Goal: Information Seeking & Learning: Check status

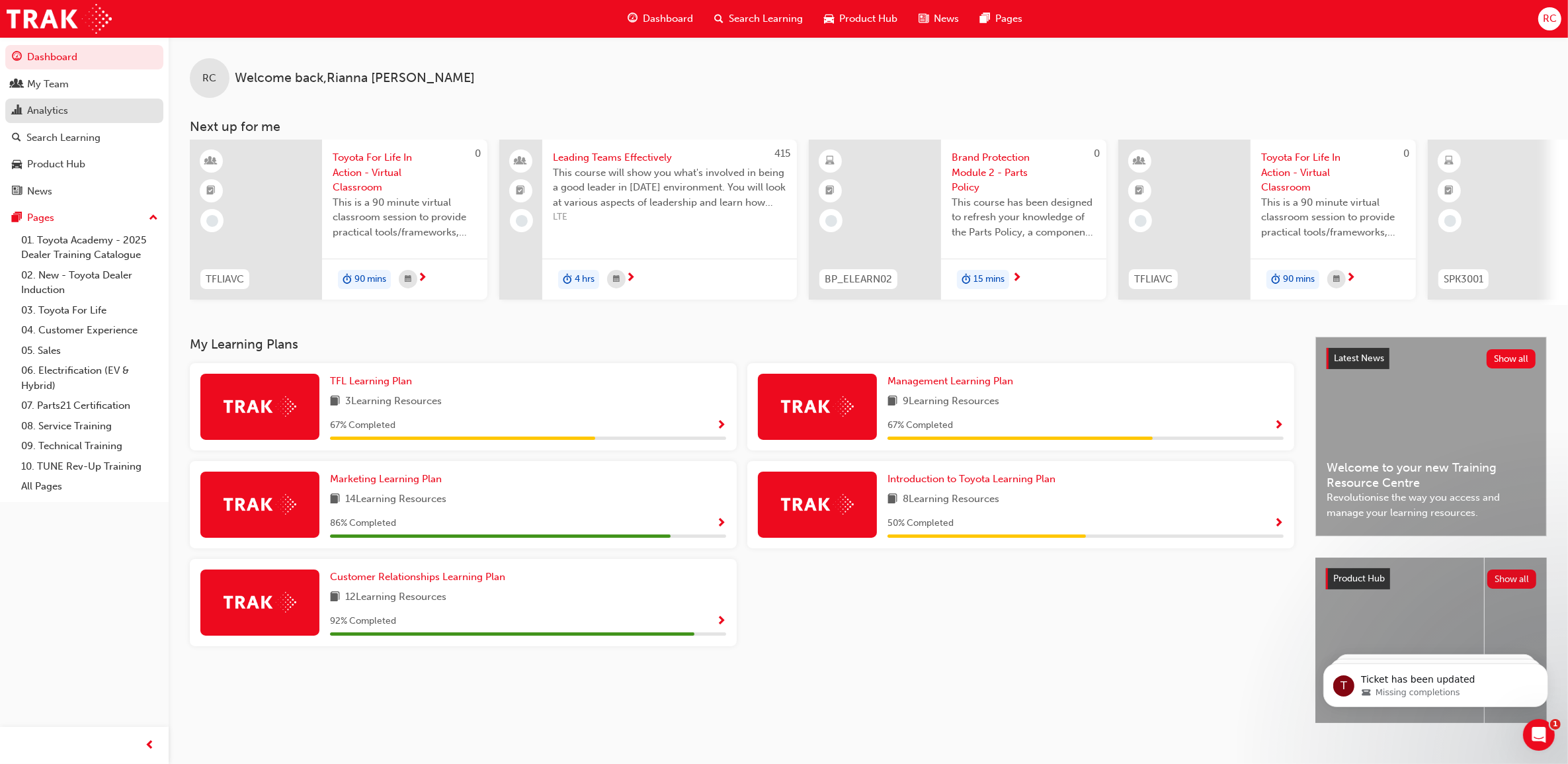
click at [101, 114] on div "Analytics" at bounding box center [84, 111] width 145 height 17
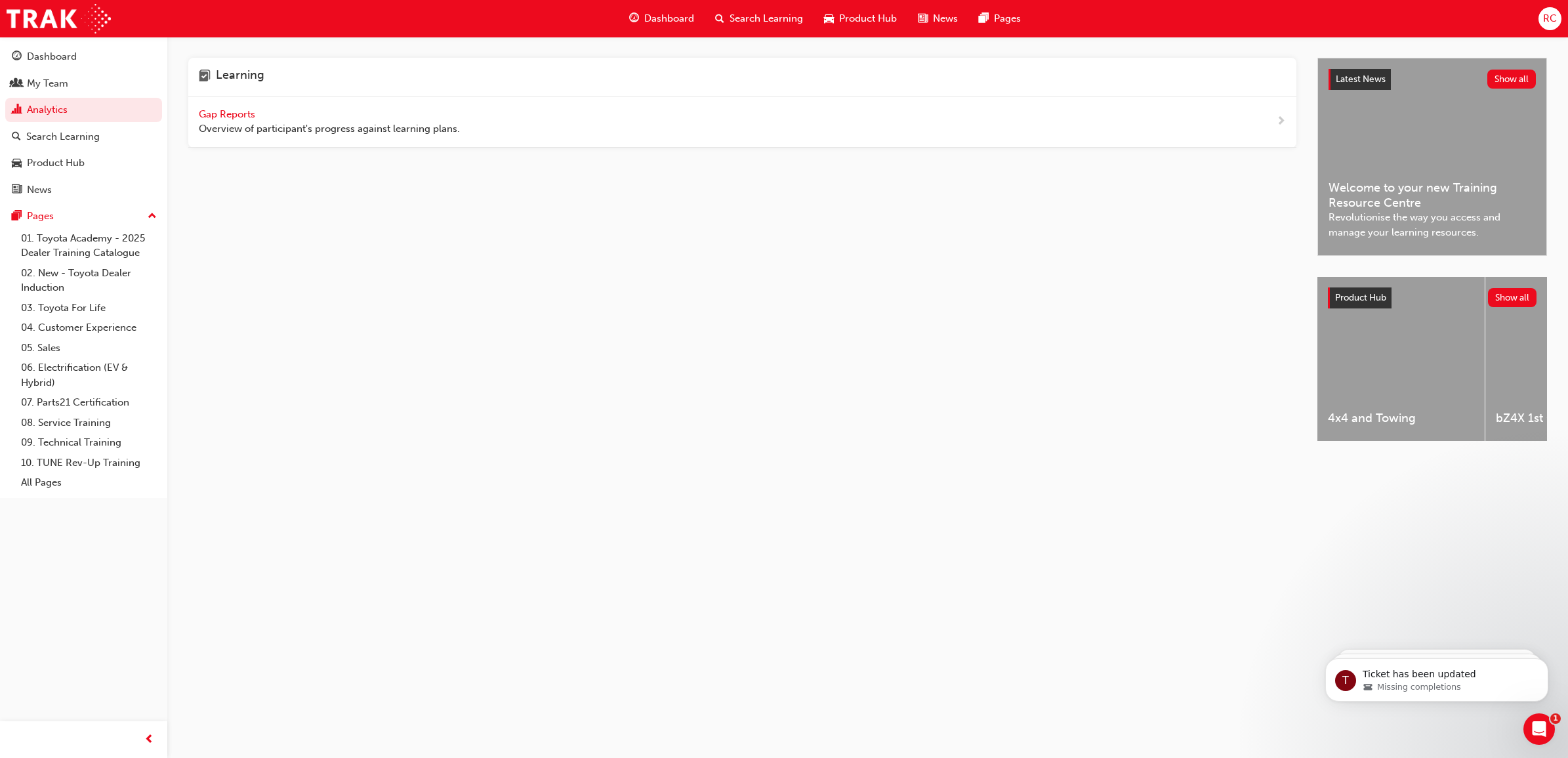
click at [228, 103] on div "Gap Reports Overview of participant's progress against learning plans." at bounding box center [742, 122] width 1108 height 51
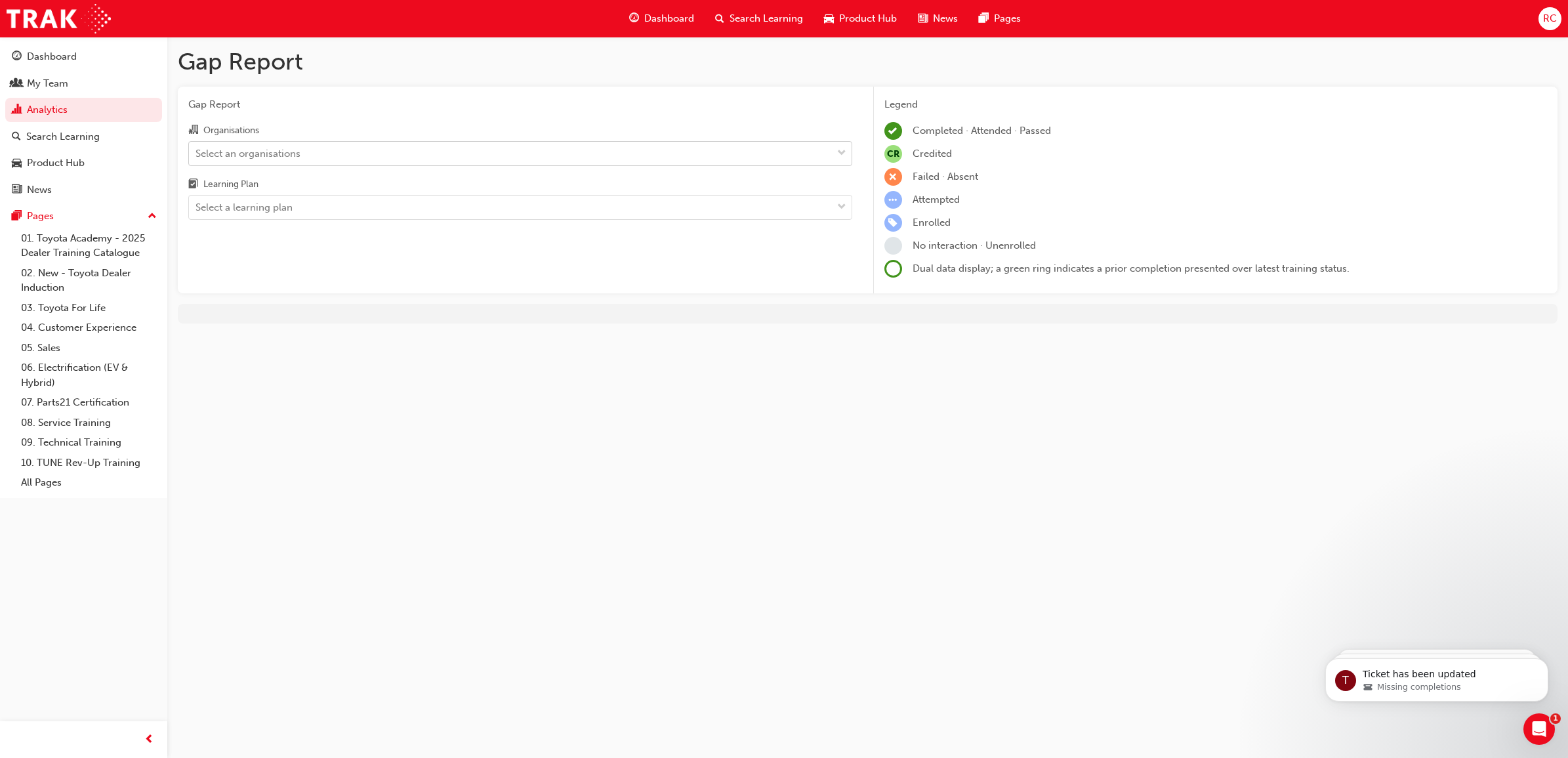
click at [297, 149] on div "Select an organisations" at bounding box center [248, 153] width 105 height 15
click at [197, 149] on input "Organisations Select an organisations" at bounding box center [196, 152] width 1 height 11
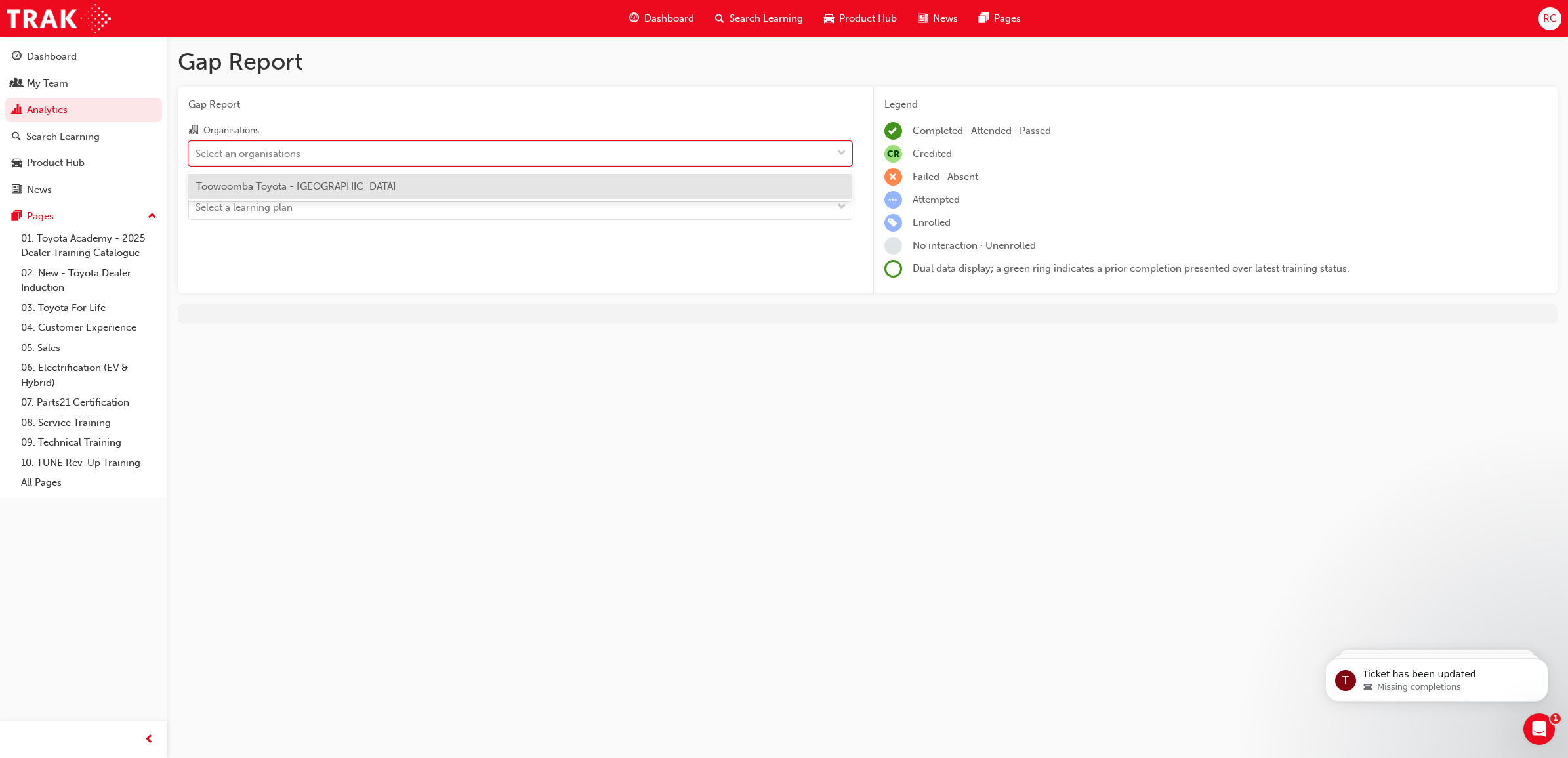
click at [303, 188] on span "Toowoomba Toyota - [GEOGRAPHIC_DATA]" at bounding box center [296, 186] width 200 height 12
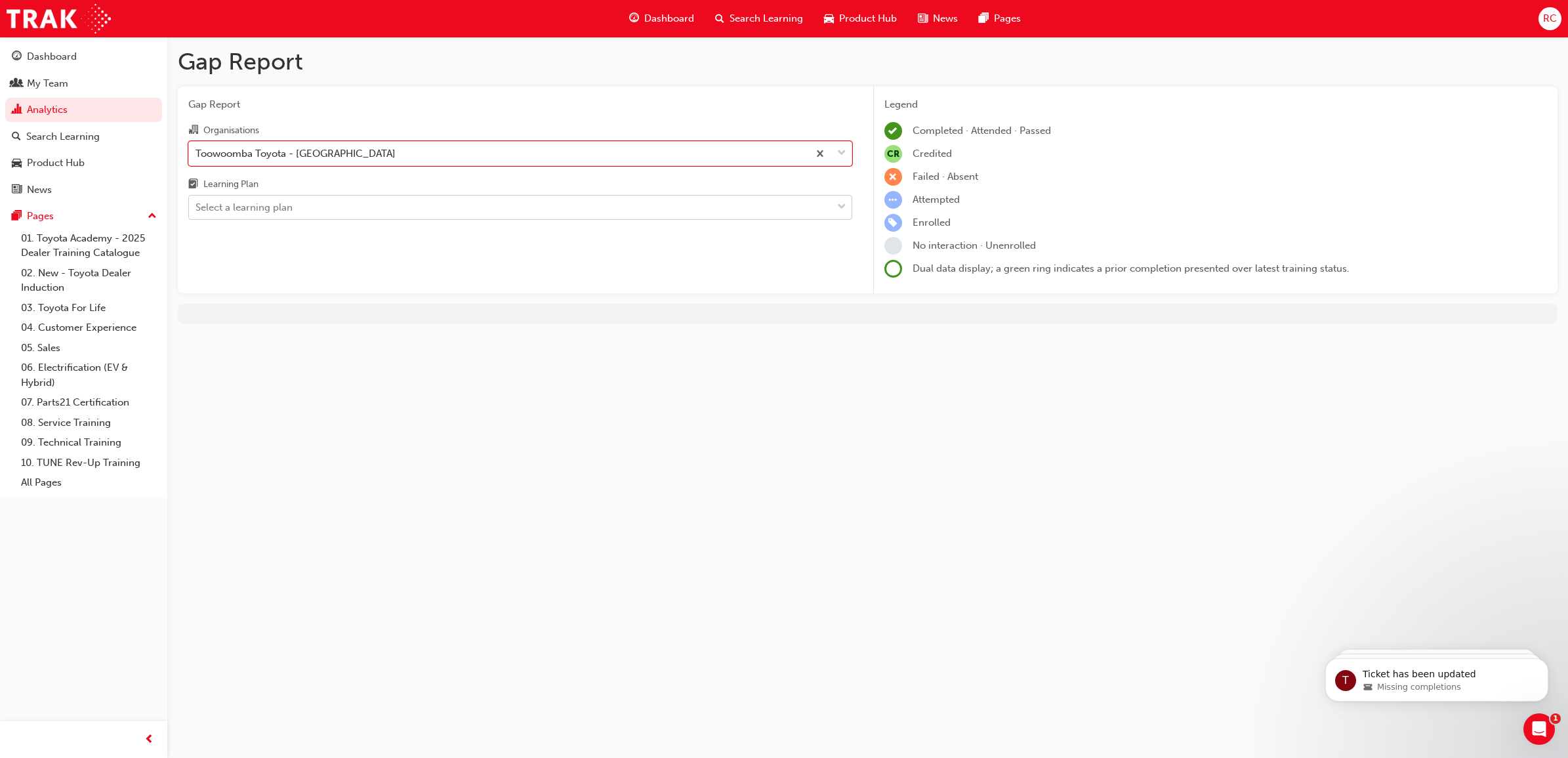
click at [301, 195] on div "Select a learning plan" at bounding box center [520, 207] width 664 height 25
click at [197, 201] on input "Learning Plan Select a learning plan" at bounding box center [196, 207] width 1 height 11
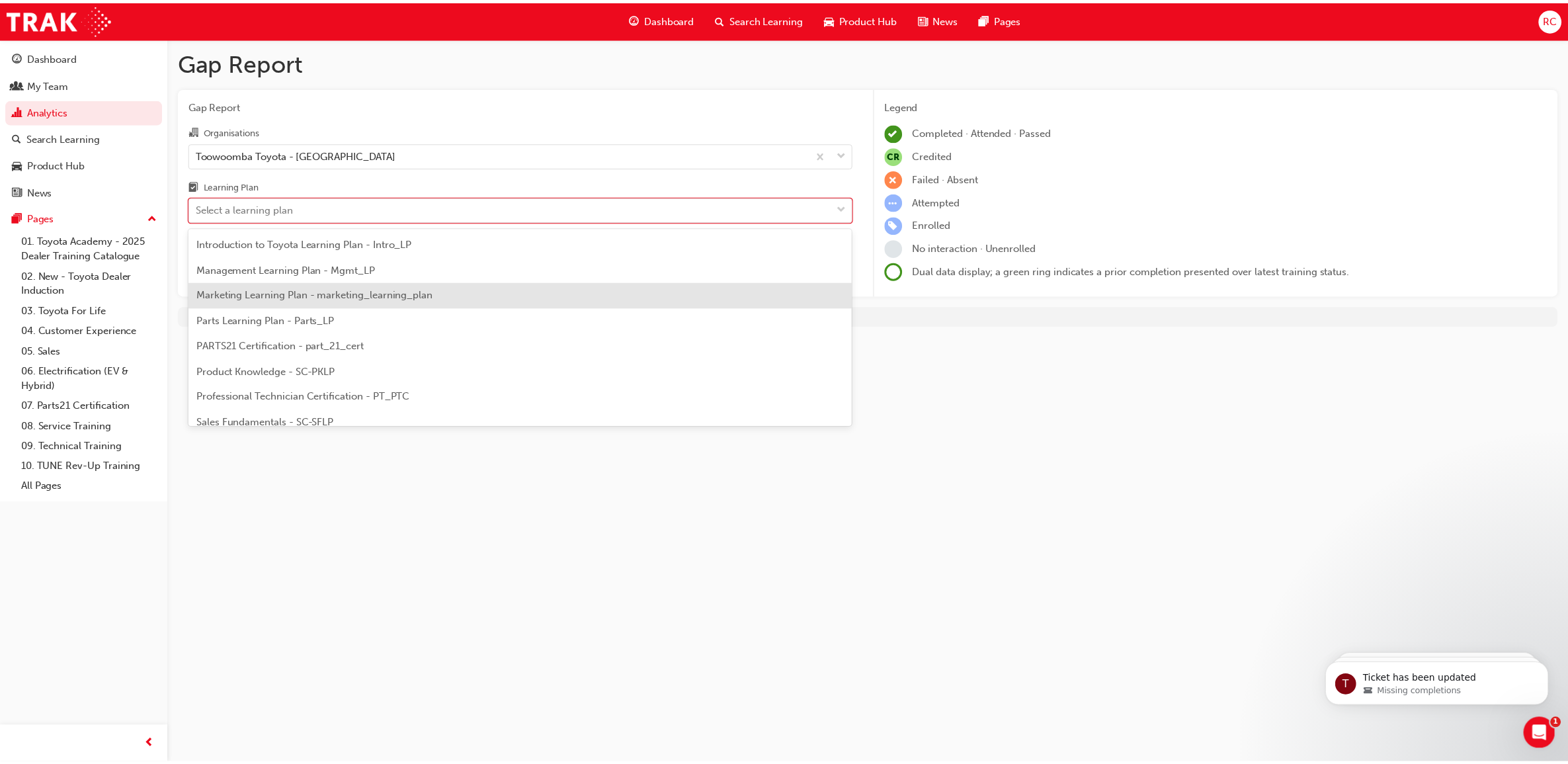
scroll to position [331, 0]
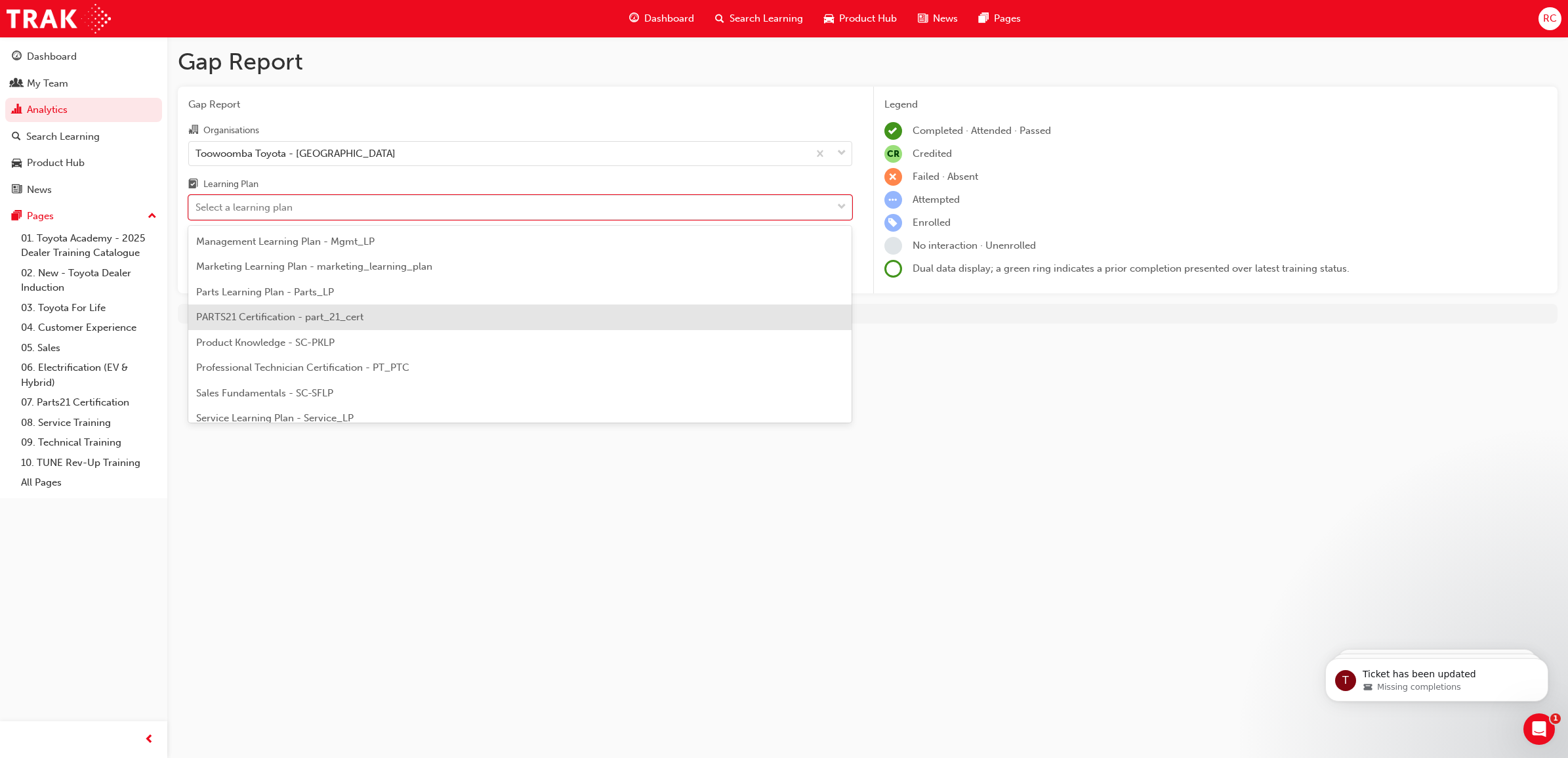
click at [343, 309] on div "PARTS21 Certification - part_21_cert" at bounding box center [520, 317] width 664 height 26
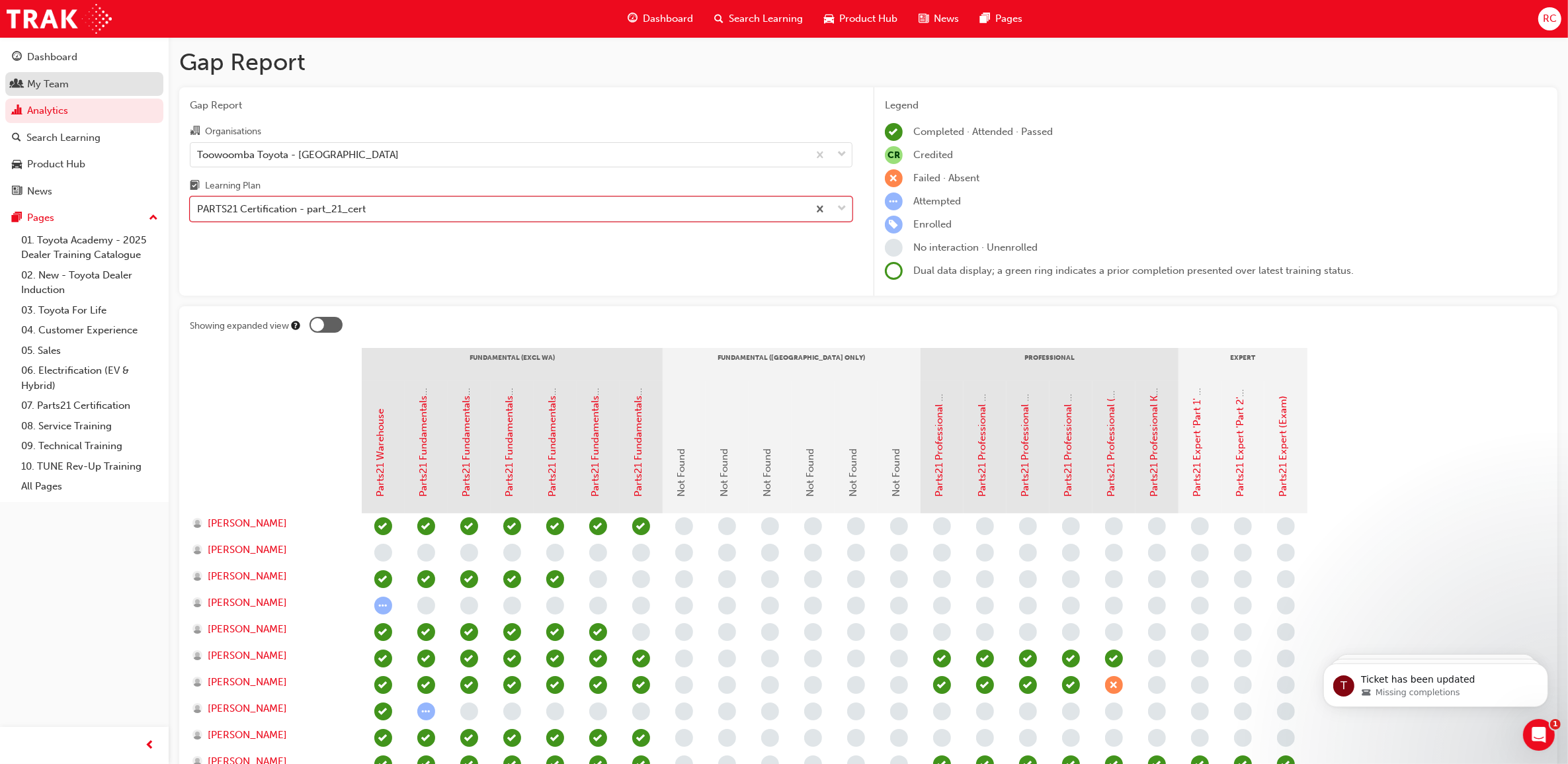
drag, startPoint x: 64, startPoint y: 85, endPoint x: 110, endPoint y: 88, distance: 46.1
click at [64, 85] on div "My Team" at bounding box center [48, 84] width 41 height 15
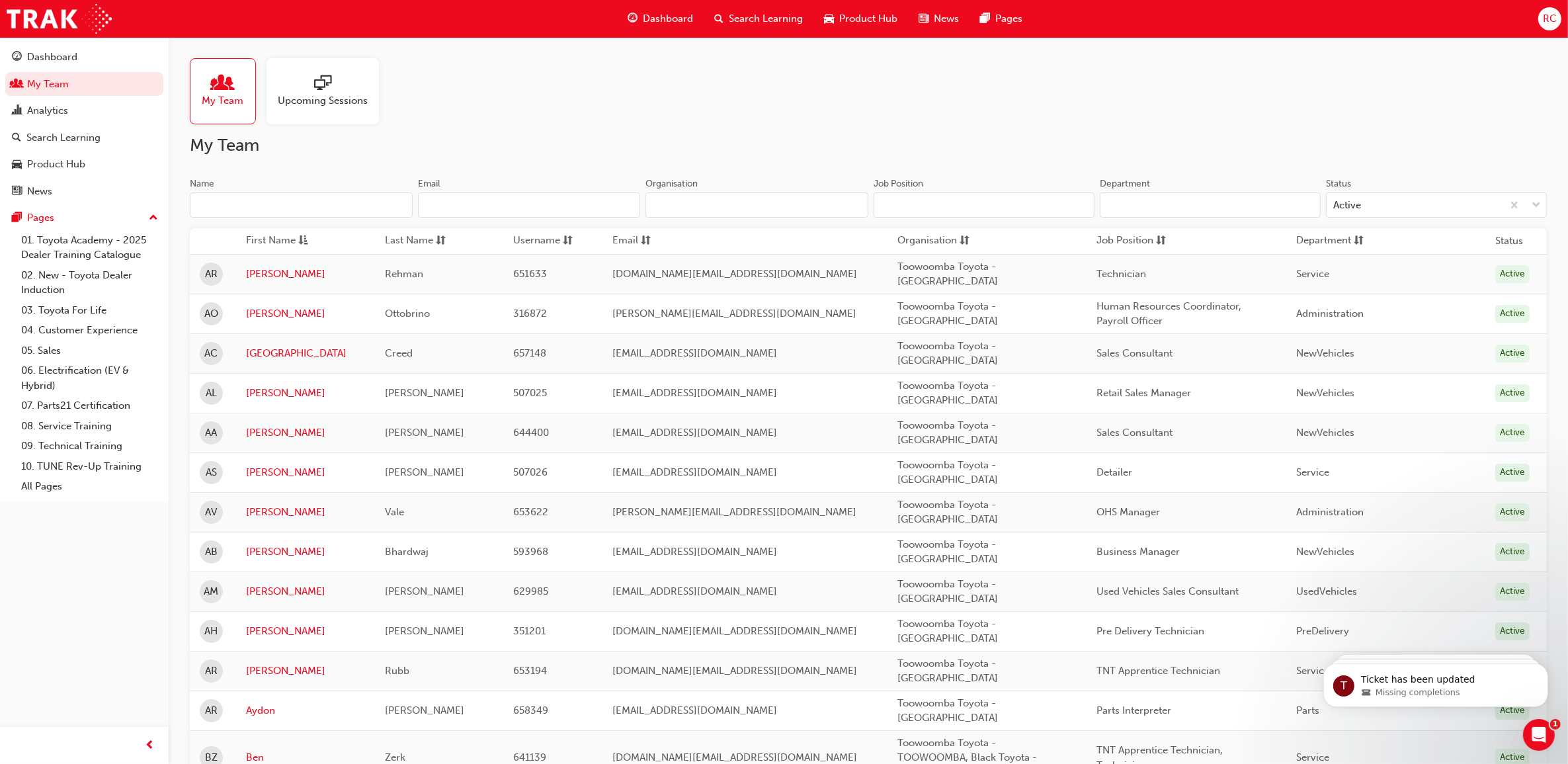
click at [262, 206] on input "Name" at bounding box center [301, 205] width 223 height 25
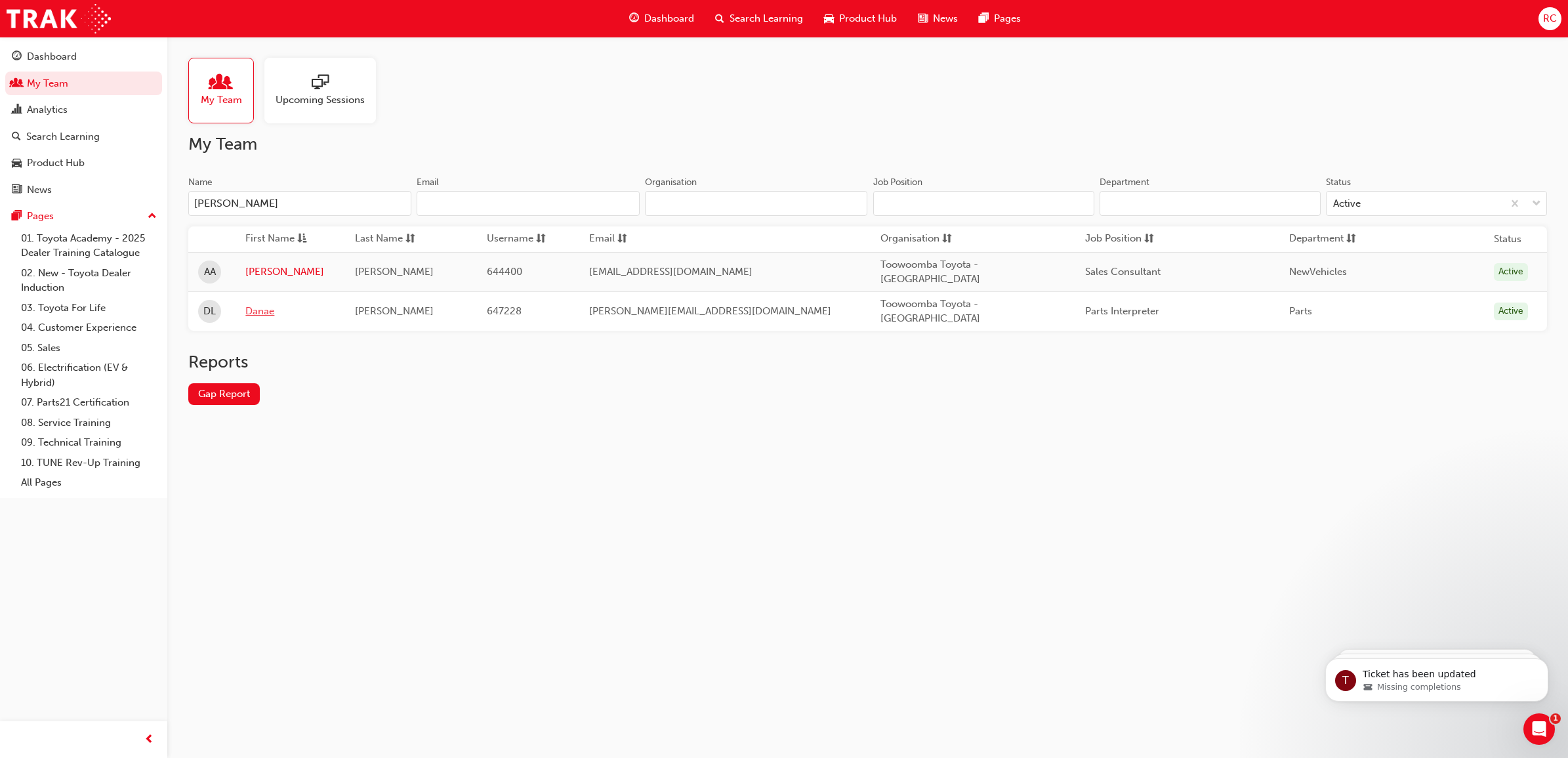
type input "[PERSON_NAME]"
click at [262, 316] on link "Danae" at bounding box center [290, 311] width 90 height 15
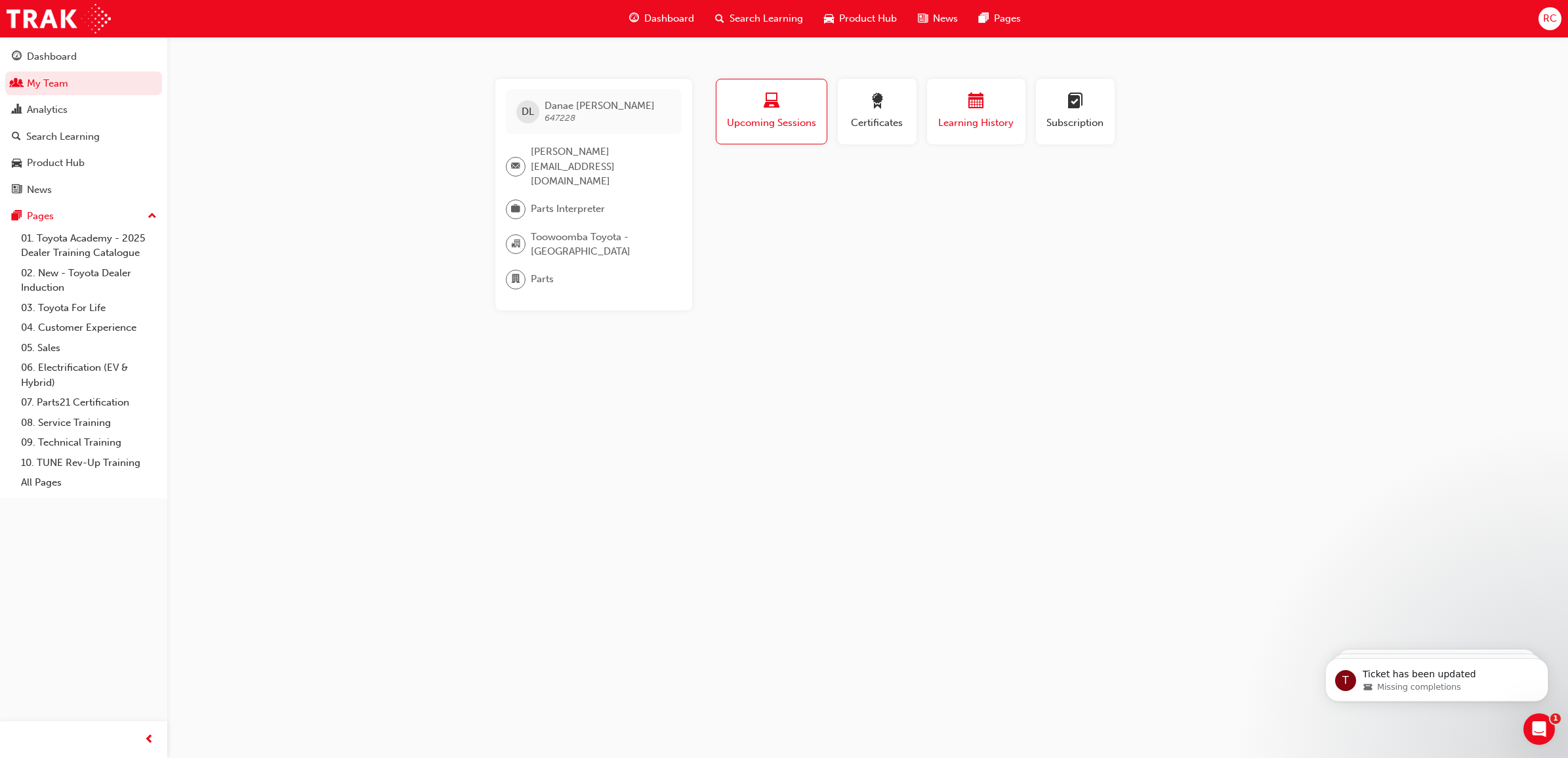
click at [966, 106] on div "button" at bounding box center [976, 103] width 79 height 21
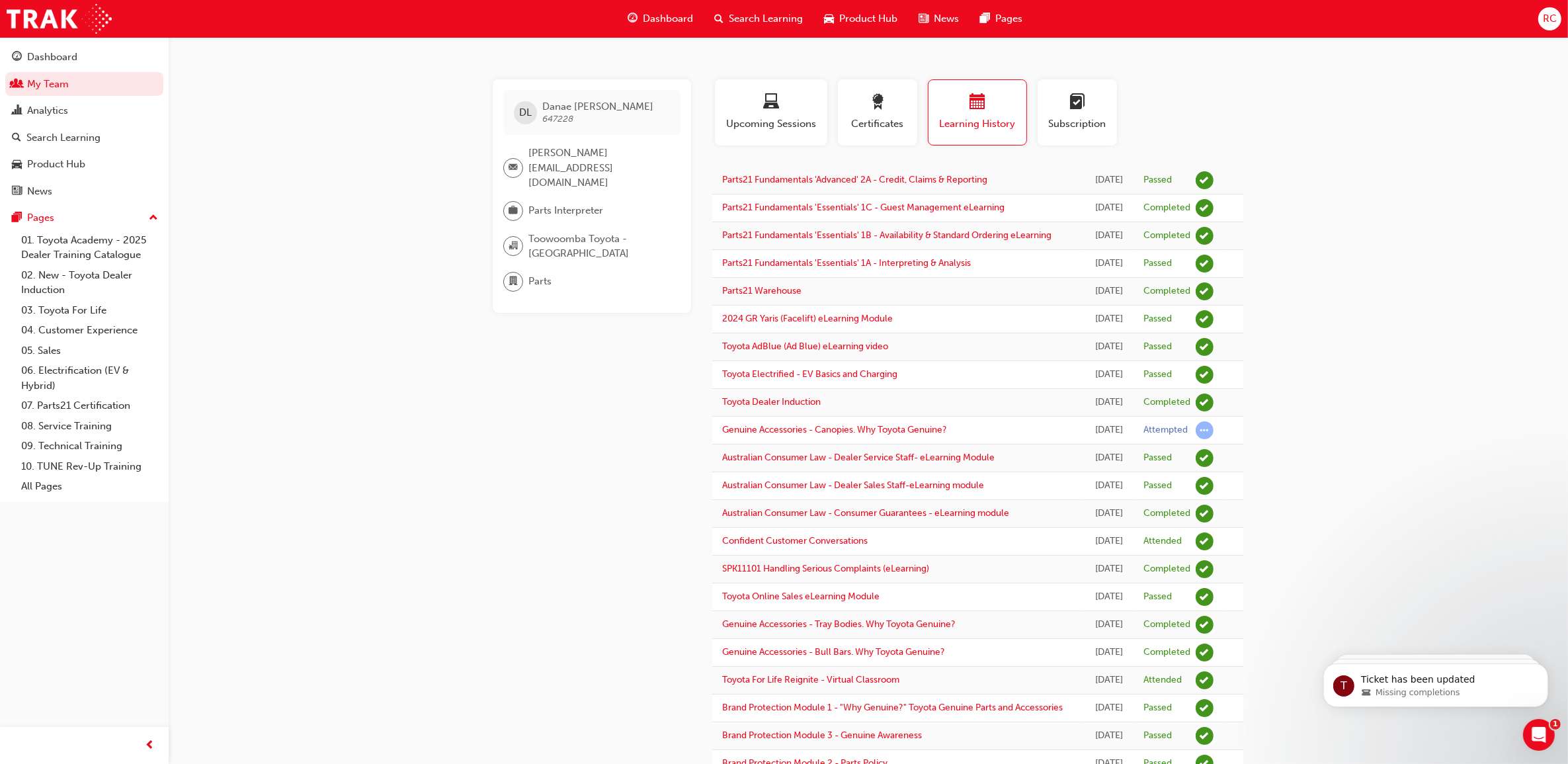
drag, startPoint x: 68, startPoint y: 87, endPoint x: 116, endPoint y: 98, distance: 49.2
click at [68, 87] on link "My Team" at bounding box center [84, 84] width 158 height 25
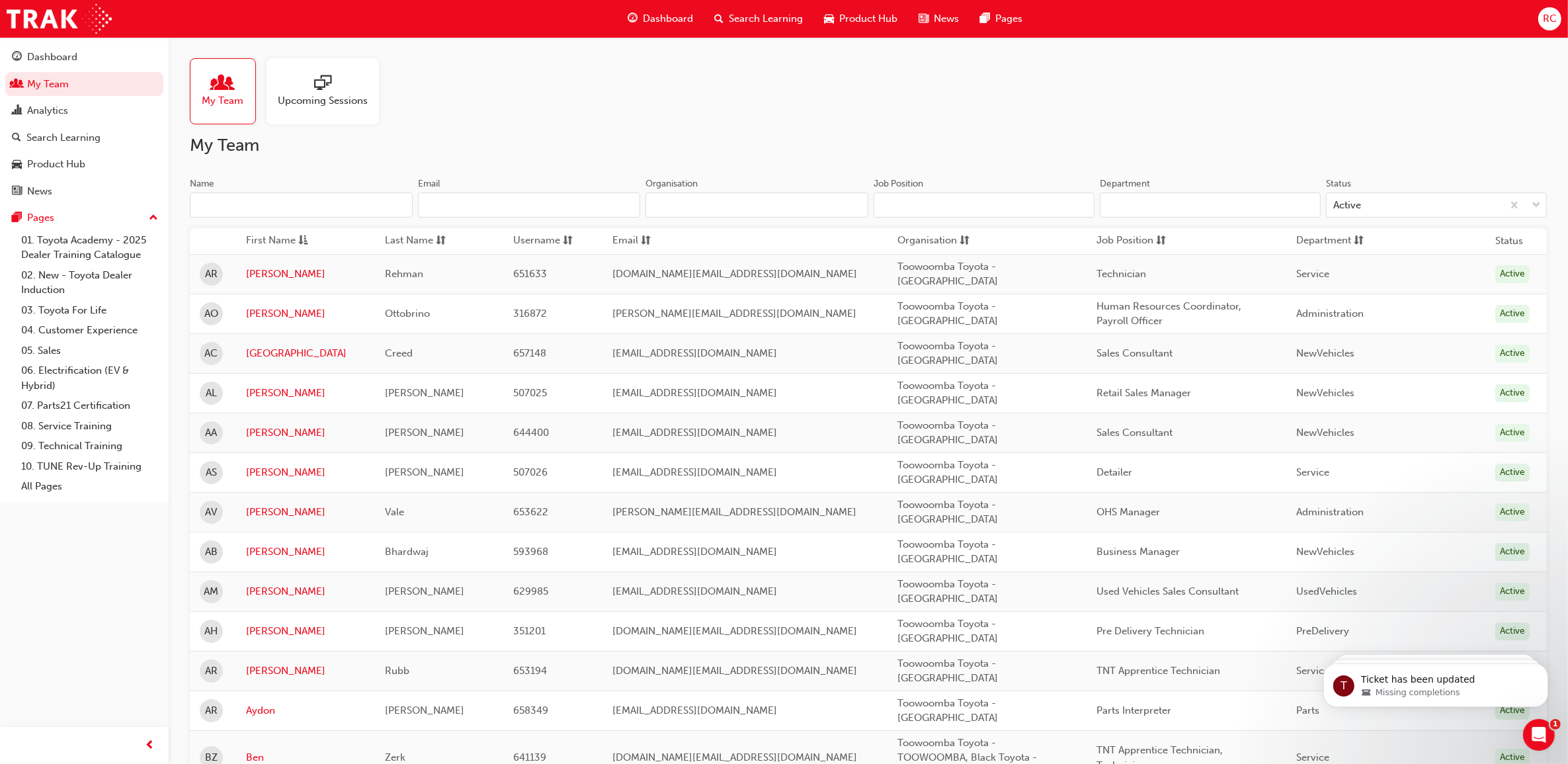
click at [271, 186] on div "Name" at bounding box center [301, 185] width 223 height 16
click at [271, 192] on input "Name" at bounding box center [301, 205] width 223 height 25
click at [275, 203] on input "Name" at bounding box center [301, 205] width 223 height 25
click at [276, 209] on input "Name" at bounding box center [301, 205] width 223 height 25
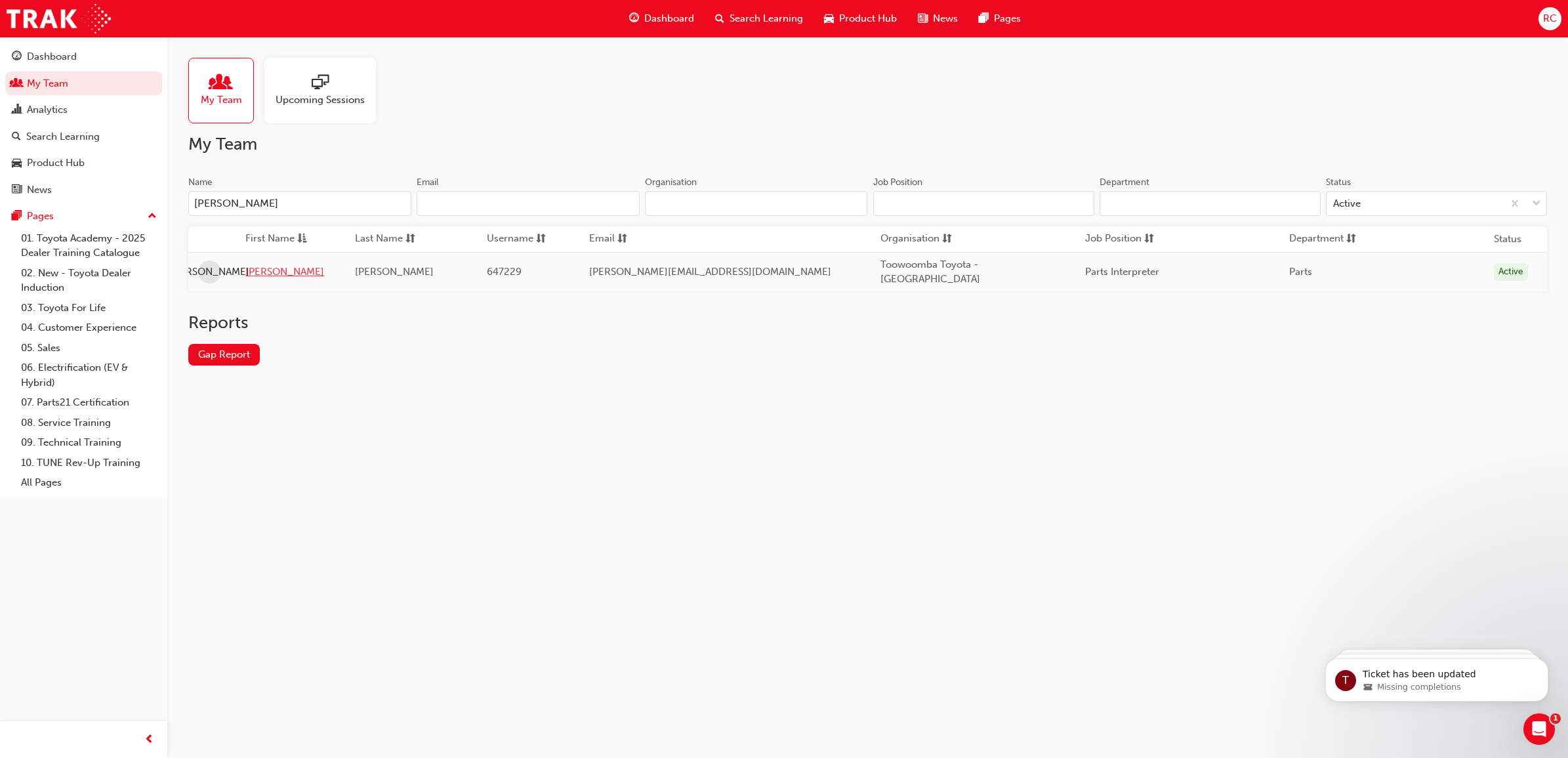
type input "[PERSON_NAME]"
click at [252, 273] on link "[PERSON_NAME]" at bounding box center [290, 272] width 90 height 15
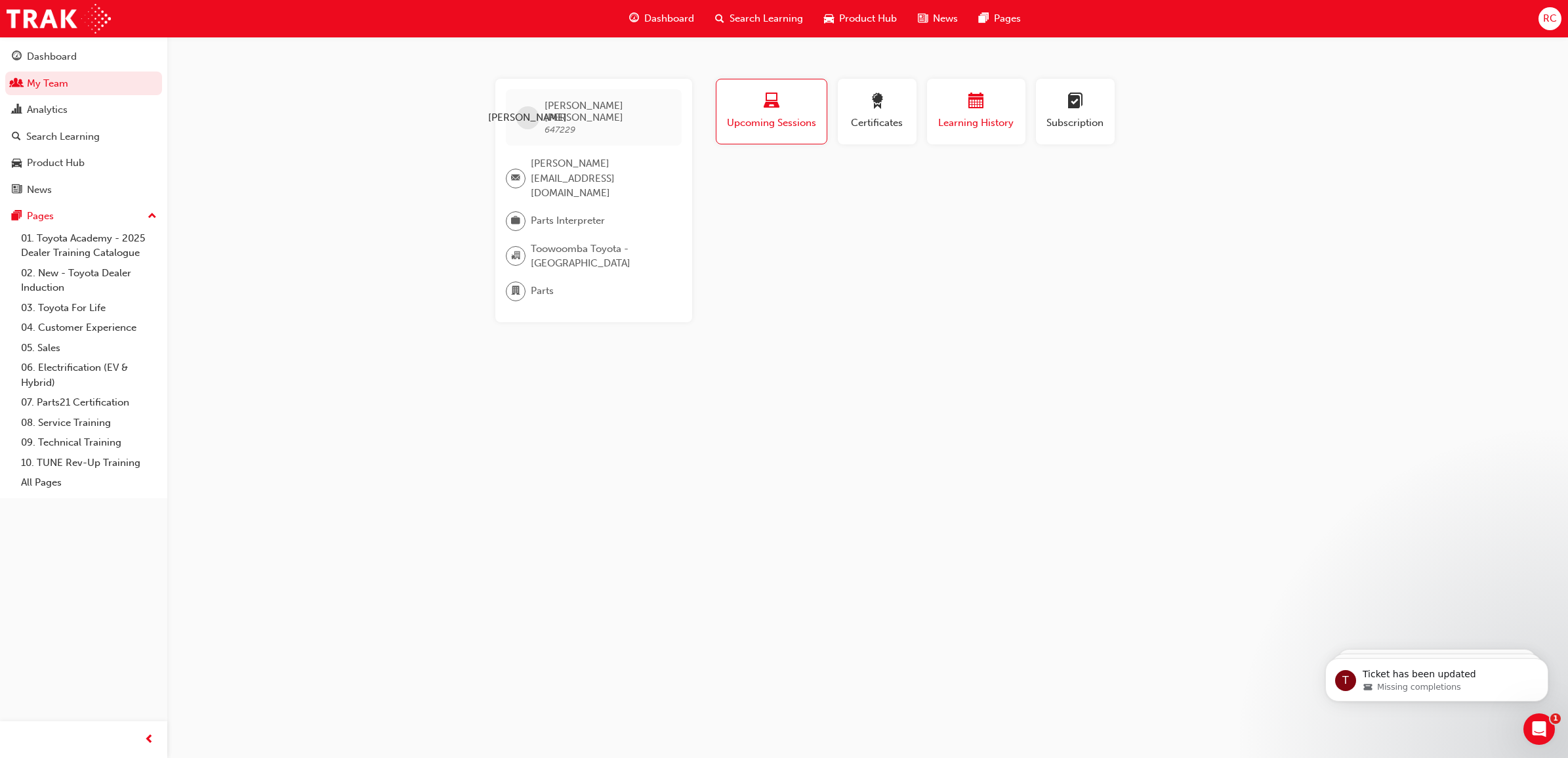
drag, startPoint x: 972, startPoint y: 111, endPoint x: 988, endPoint y: 133, distance: 27.2
click at [972, 112] on div "button" at bounding box center [976, 103] width 79 height 21
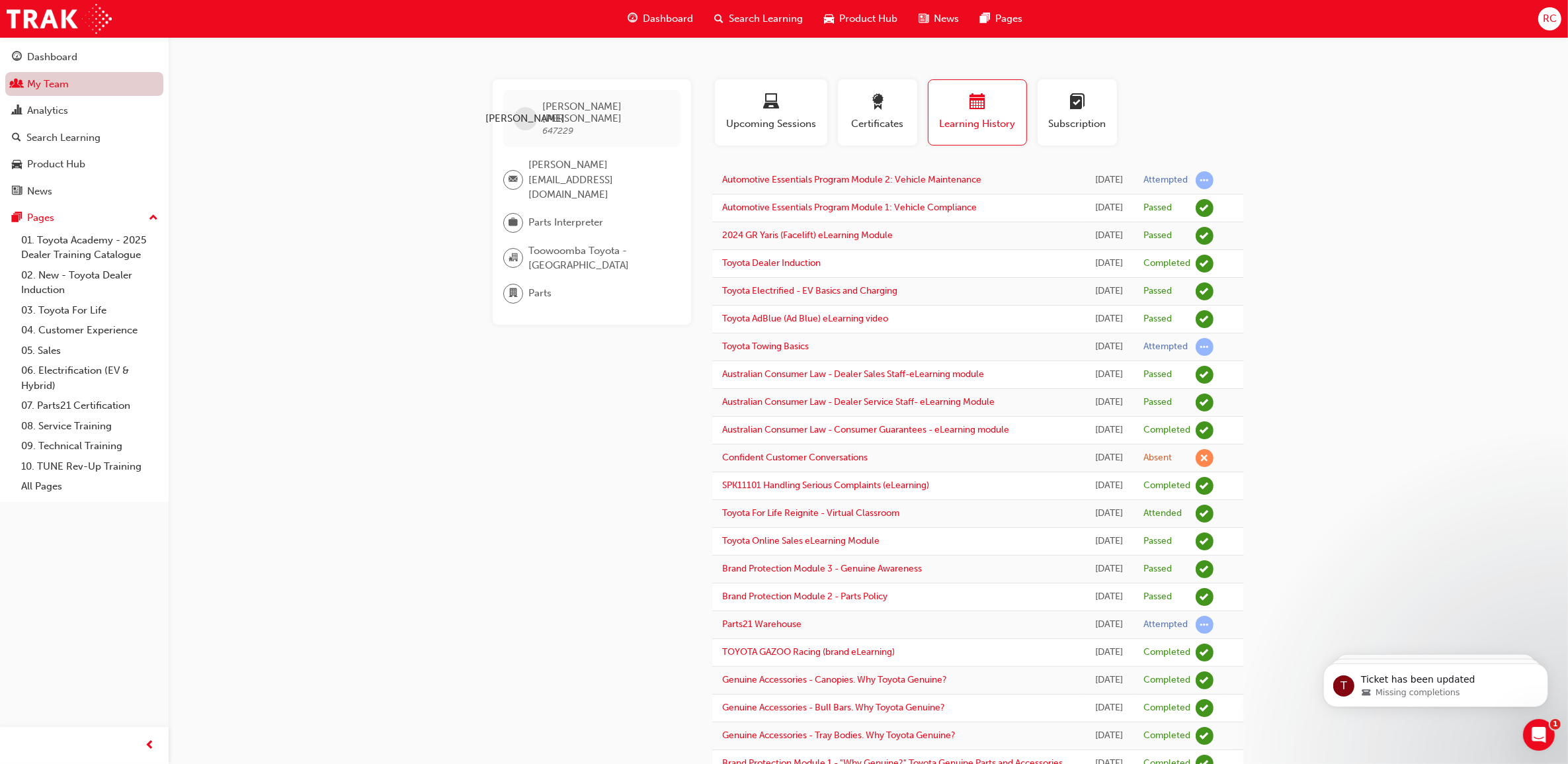
click at [146, 81] on link "My Team" at bounding box center [84, 84] width 158 height 25
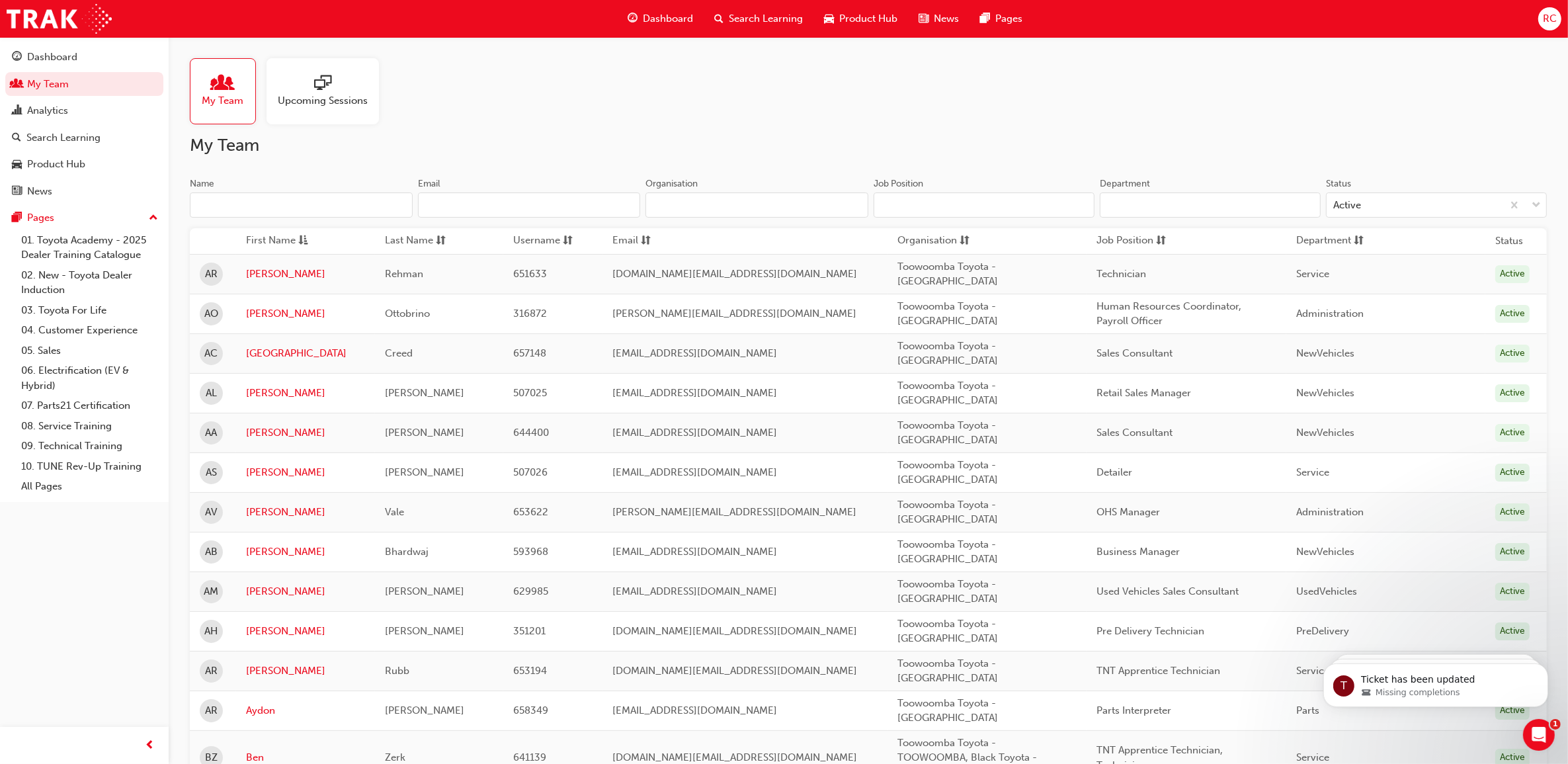
click at [295, 208] on input "Name" at bounding box center [301, 205] width 223 height 25
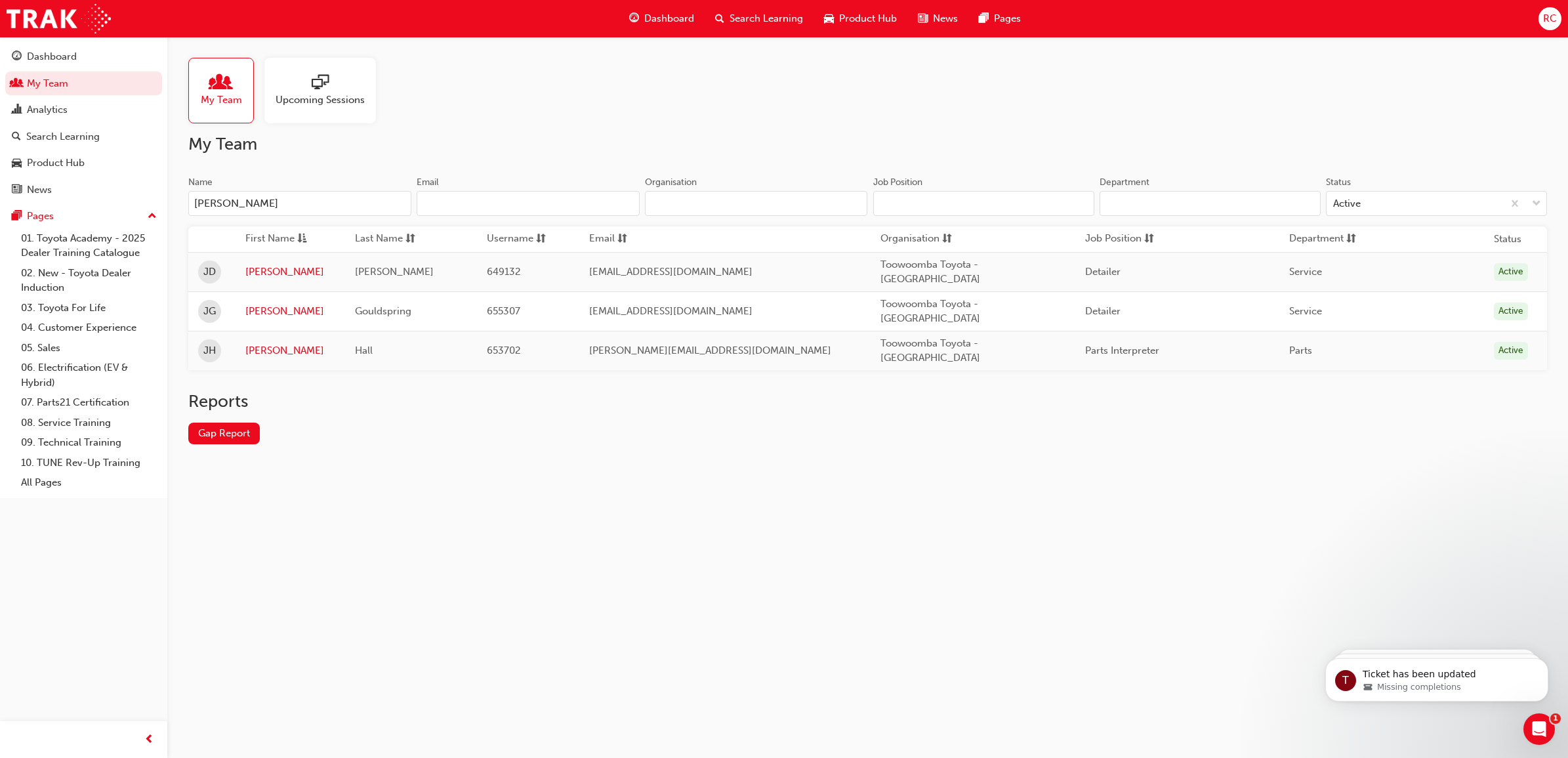
type input "[PERSON_NAME]"
click at [254, 351] on link "[PERSON_NAME]" at bounding box center [290, 351] width 90 height 15
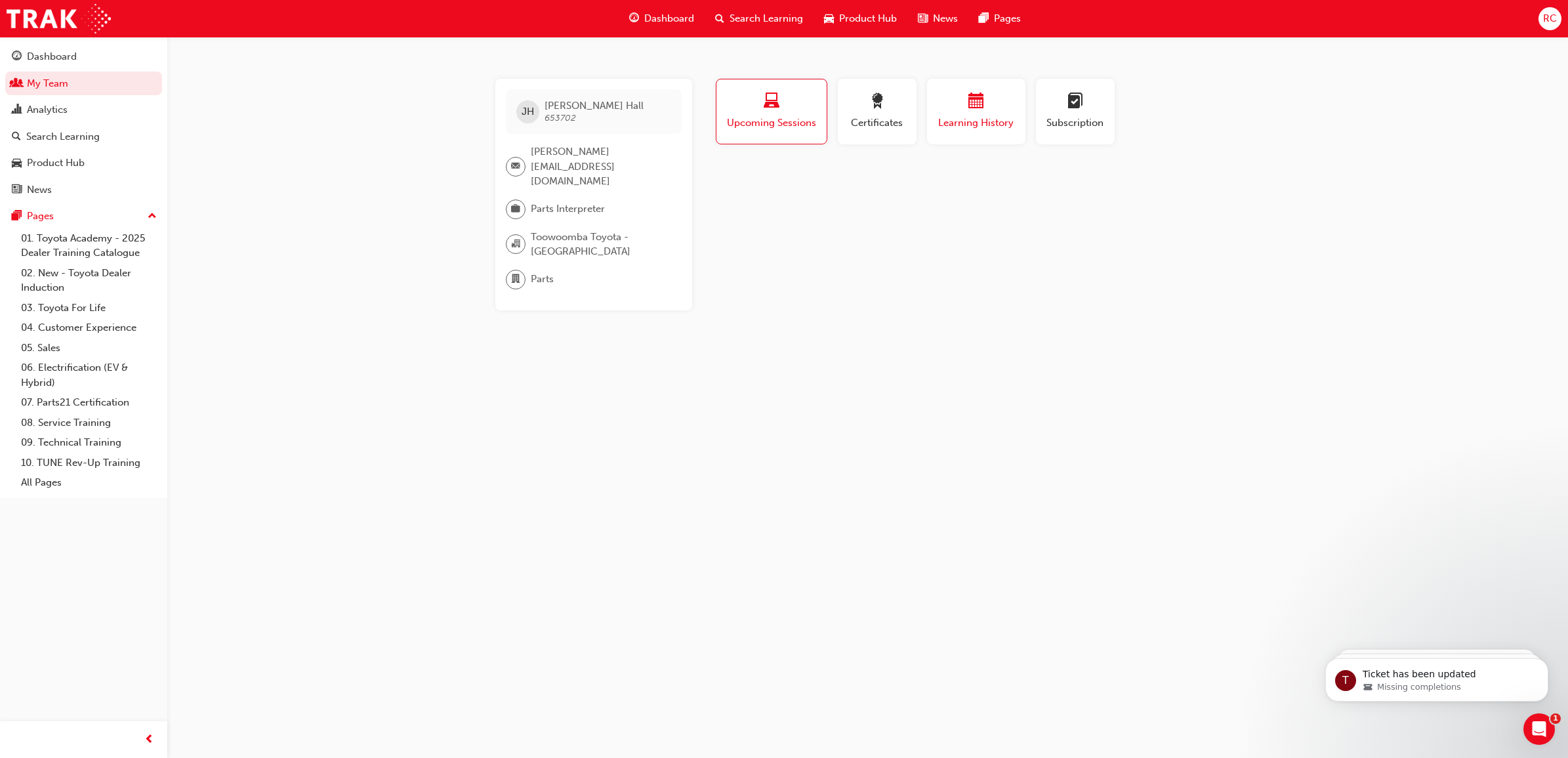
click at [975, 129] on span "Learning History" at bounding box center [976, 123] width 79 height 15
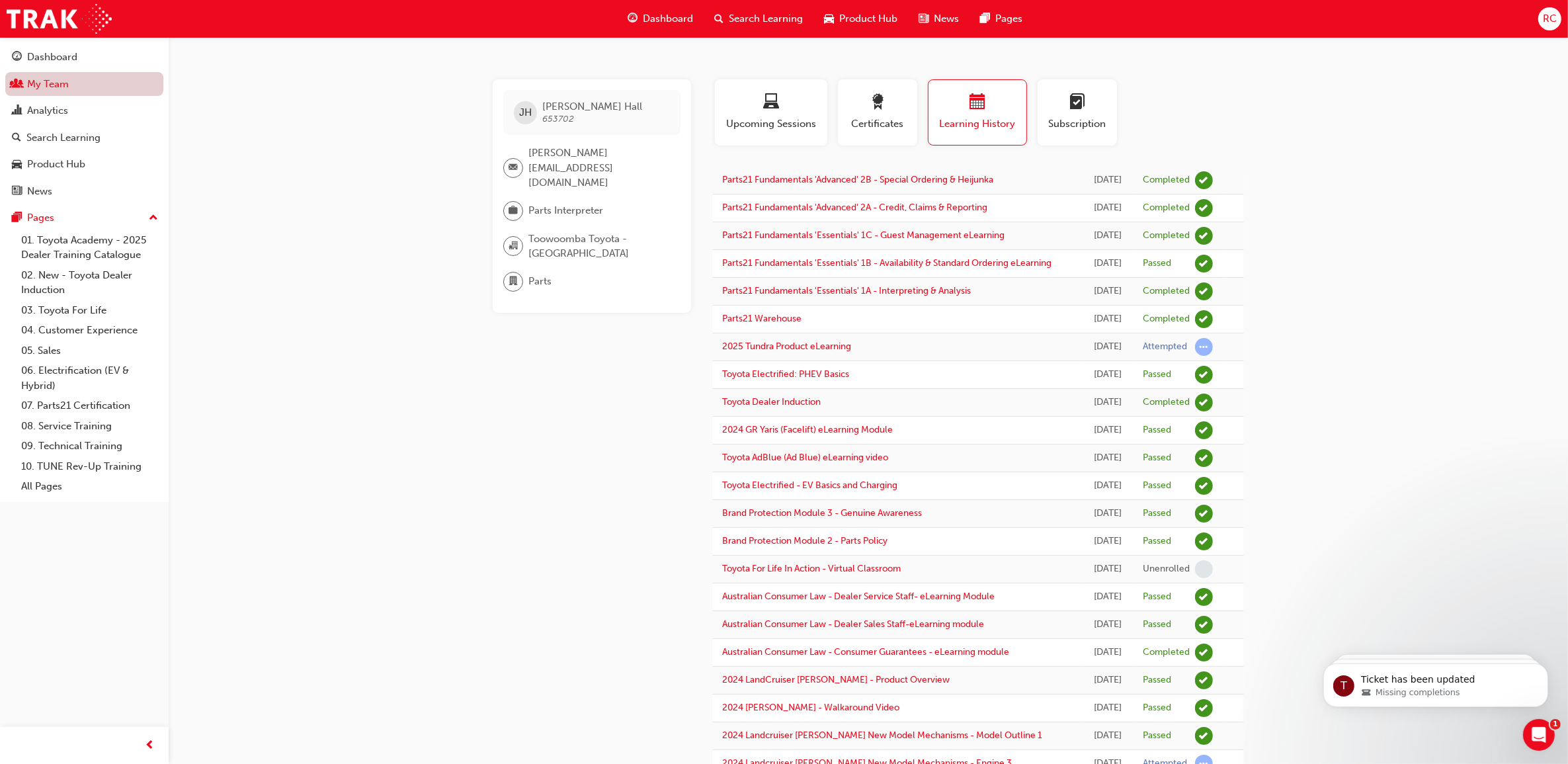
drag, startPoint x: 89, startPoint y: 78, endPoint x: 156, endPoint y: 90, distance: 68.1
click at [89, 78] on link "My Team" at bounding box center [84, 84] width 158 height 25
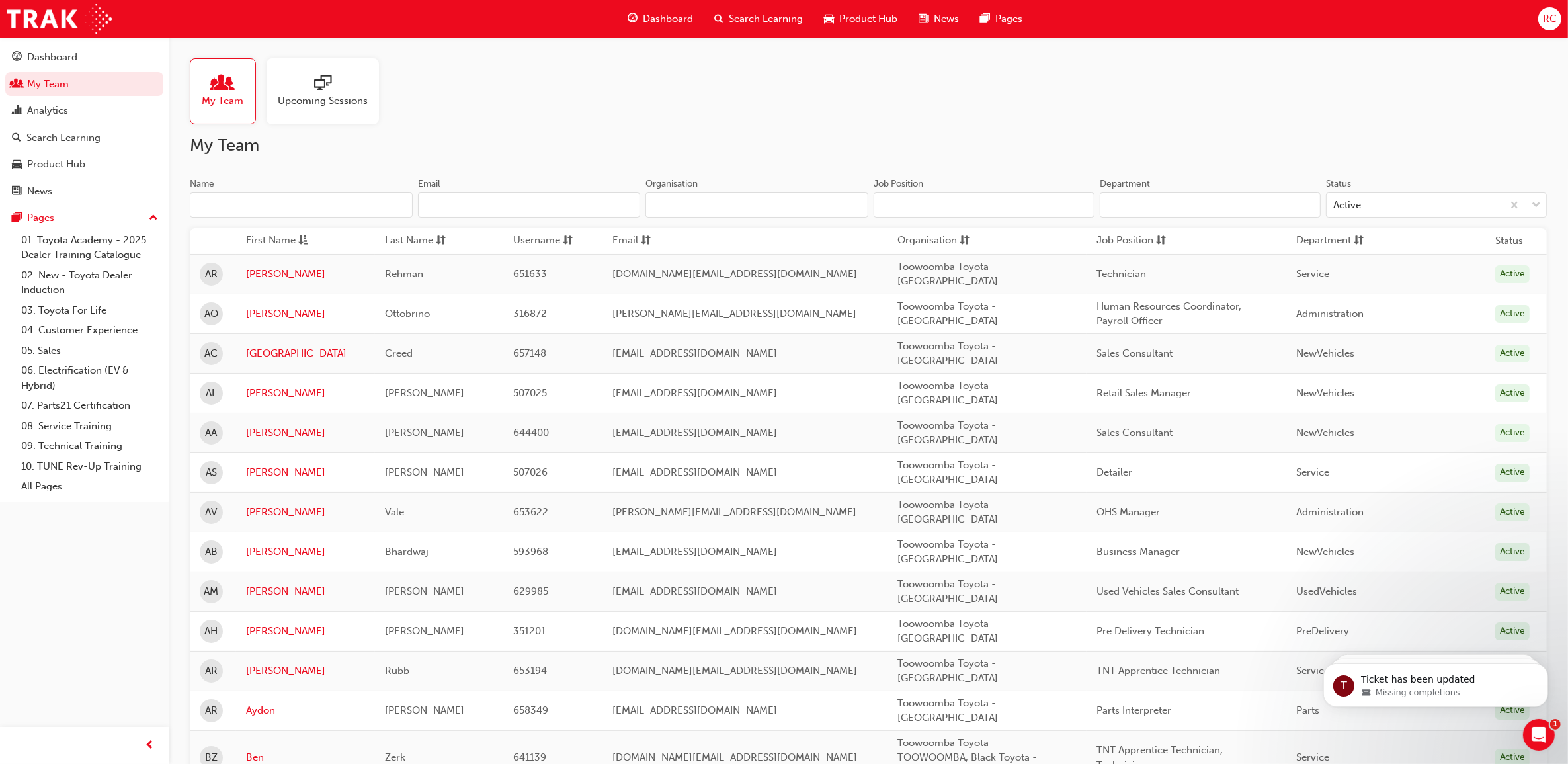
click at [293, 203] on input "Name" at bounding box center [301, 205] width 223 height 25
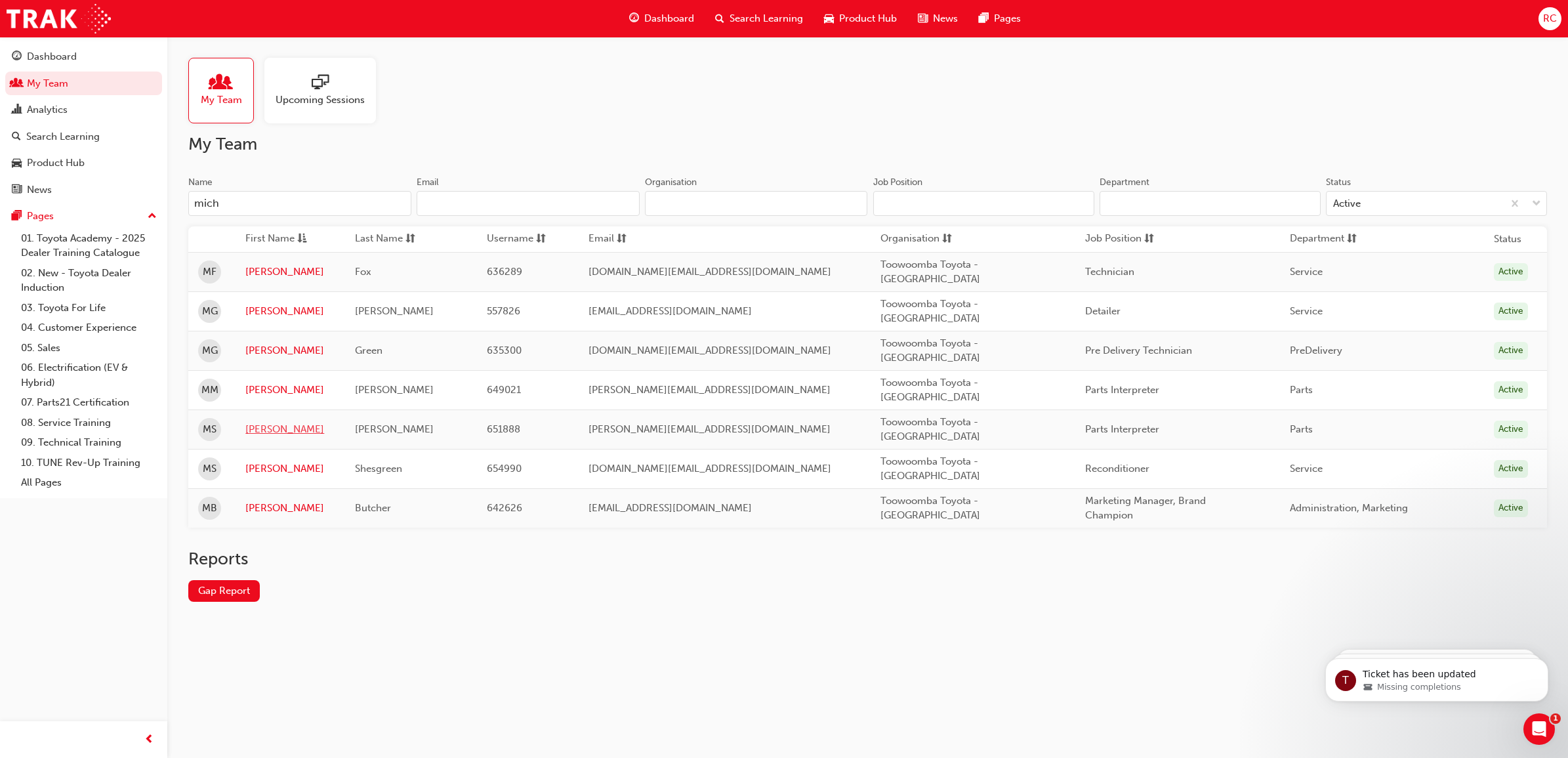
type input "mich"
click at [259, 430] on link "[PERSON_NAME]" at bounding box center [290, 429] width 90 height 15
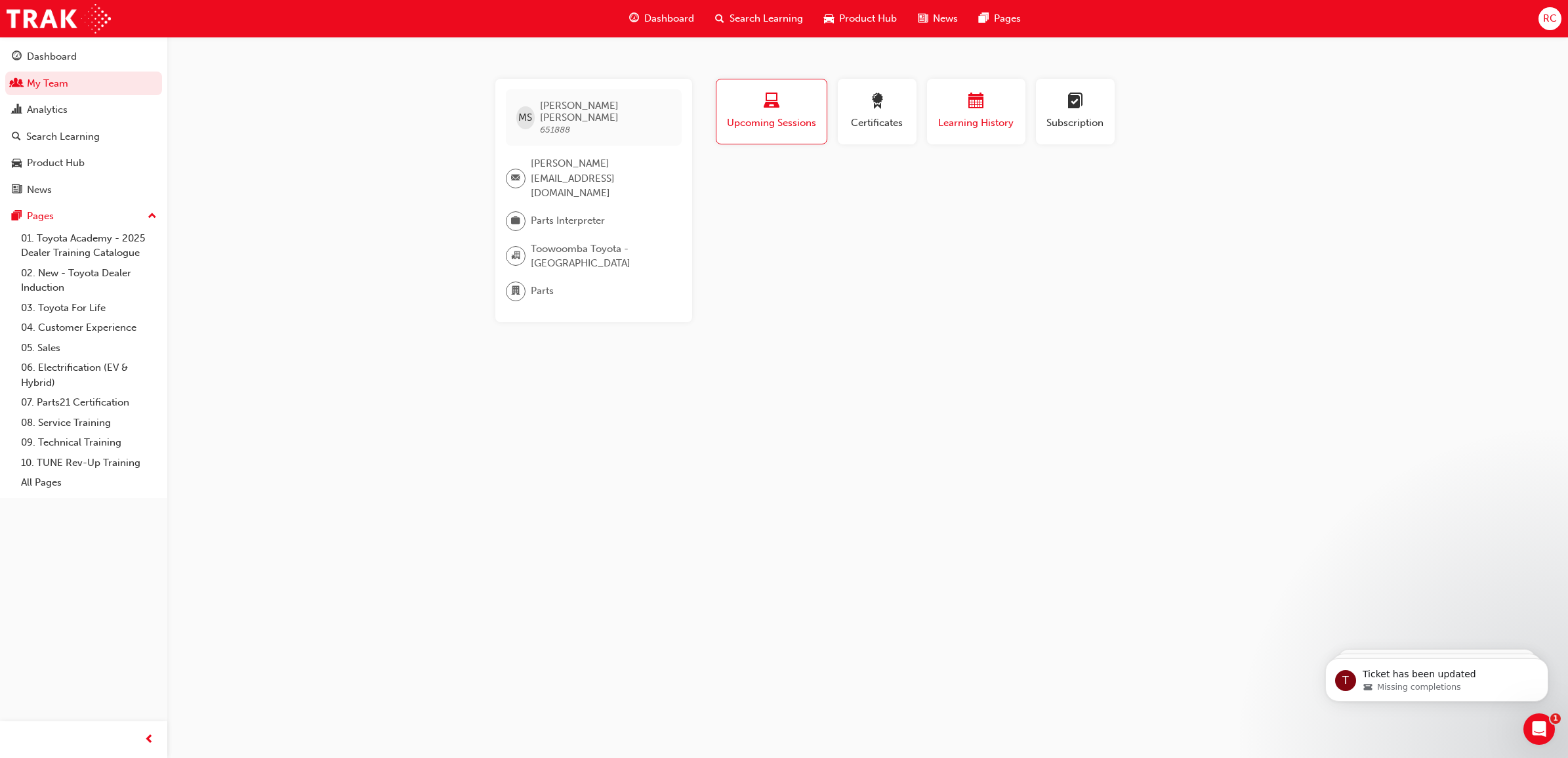
click at [1006, 128] on span "Learning History" at bounding box center [976, 123] width 79 height 15
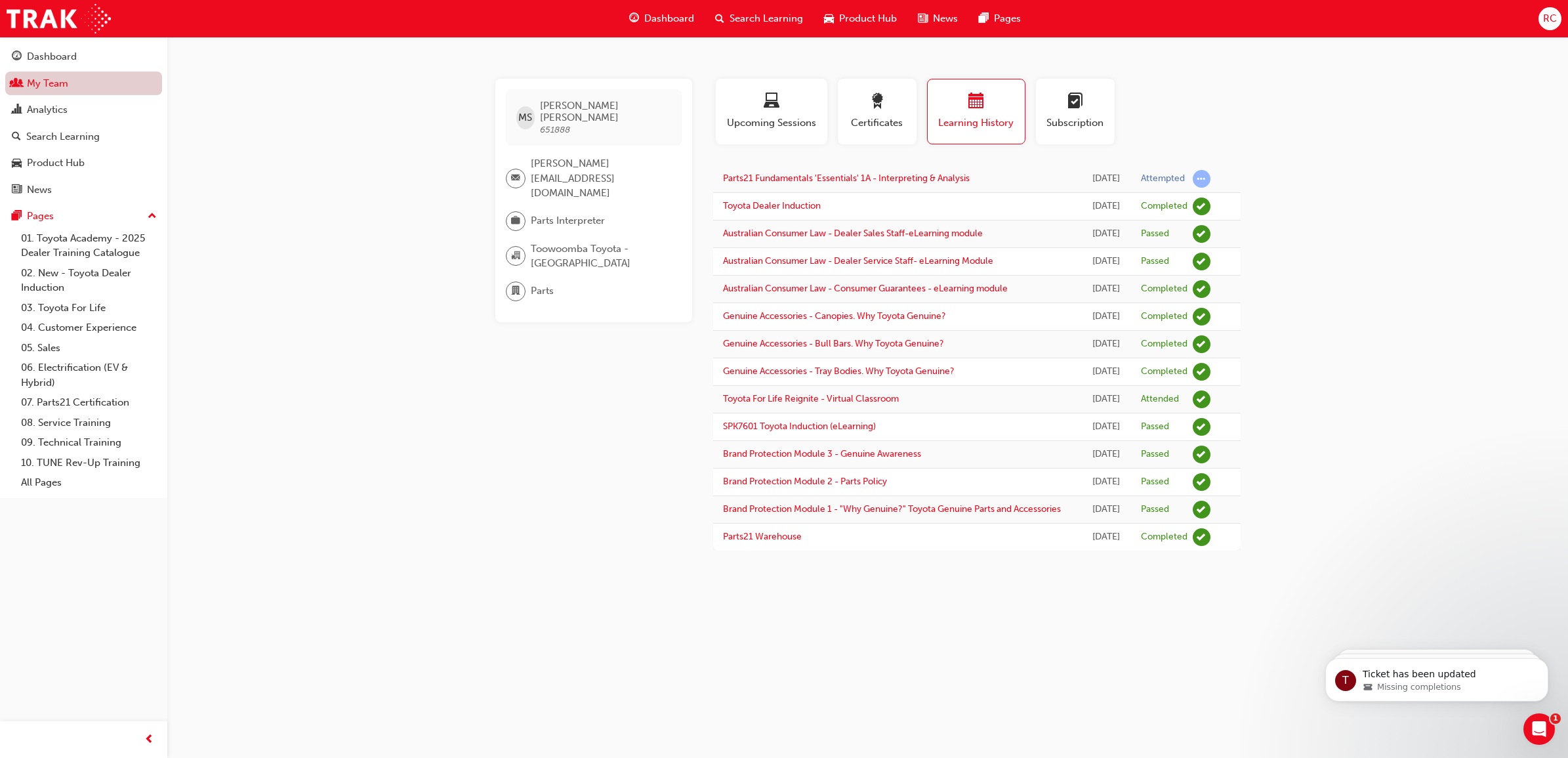
click at [32, 76] on link "My Team" at bounding box center [83, 83] width 157 height 25
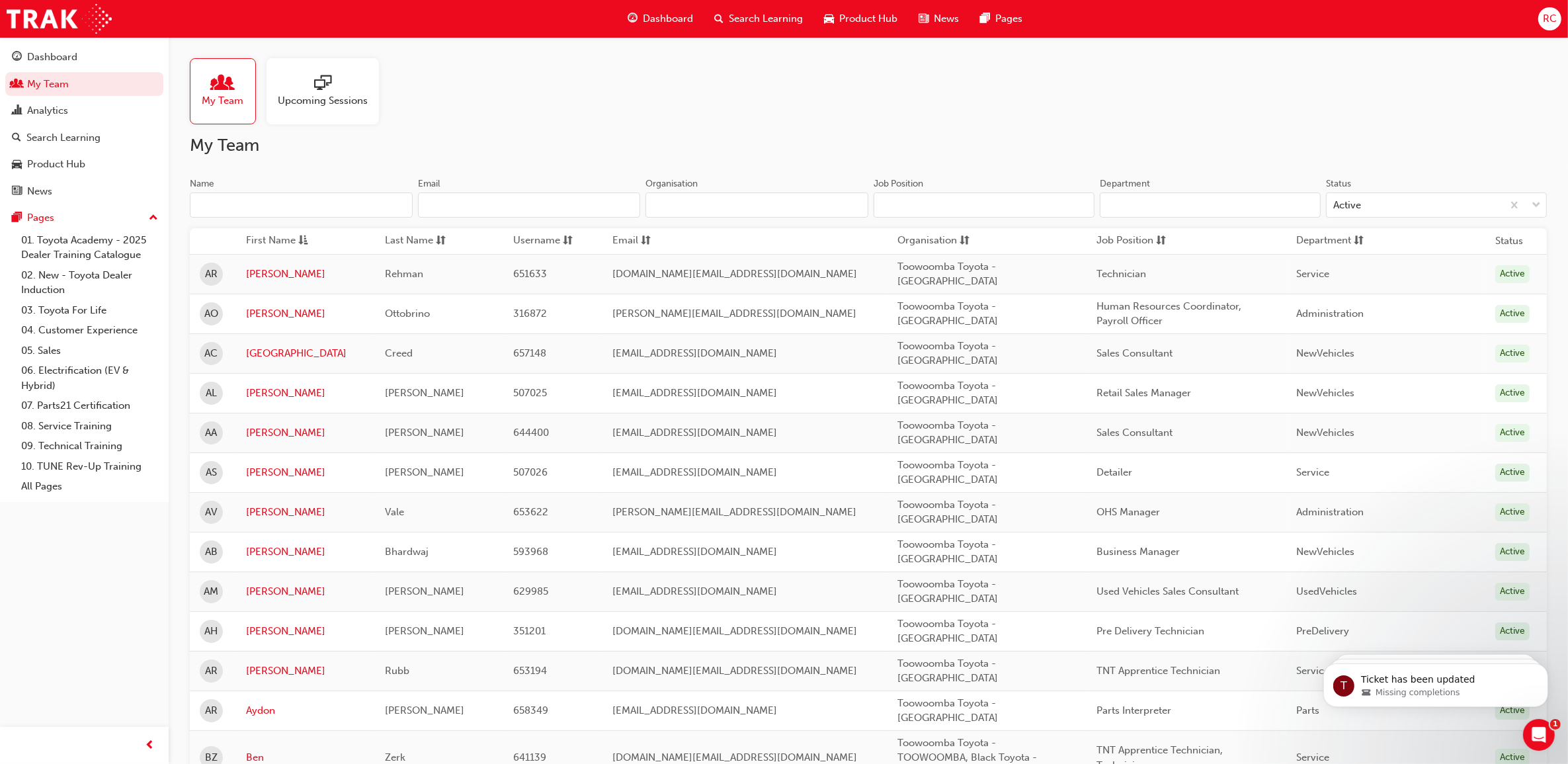
click at [306, 198] on input "Name" at bounding box center [301, 205] width 223 height 25
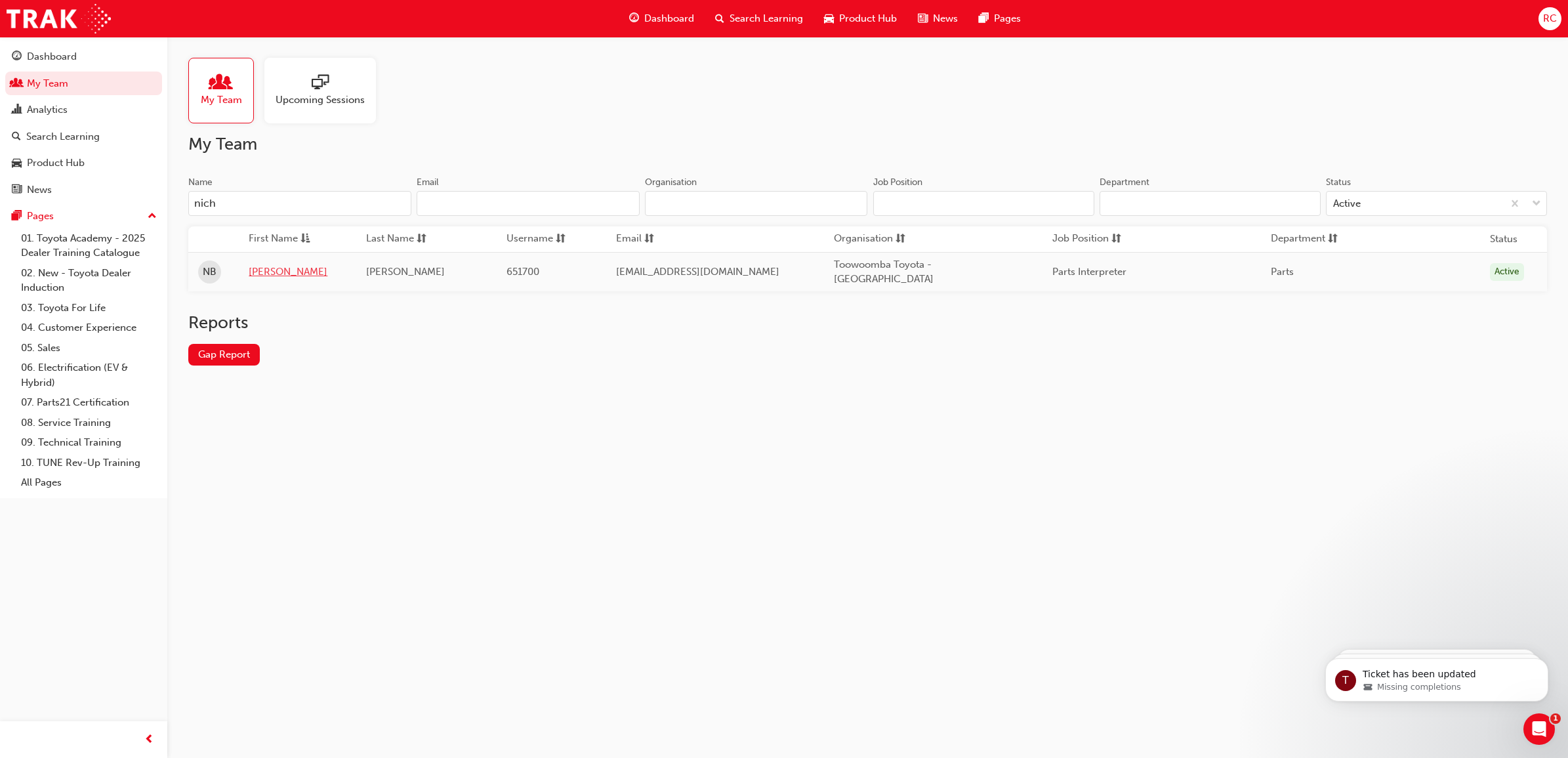
type input "nich"
click at [284, 269] on link "[PERSON_NAME]" at bounding box center [297, 272] width 98 height 15
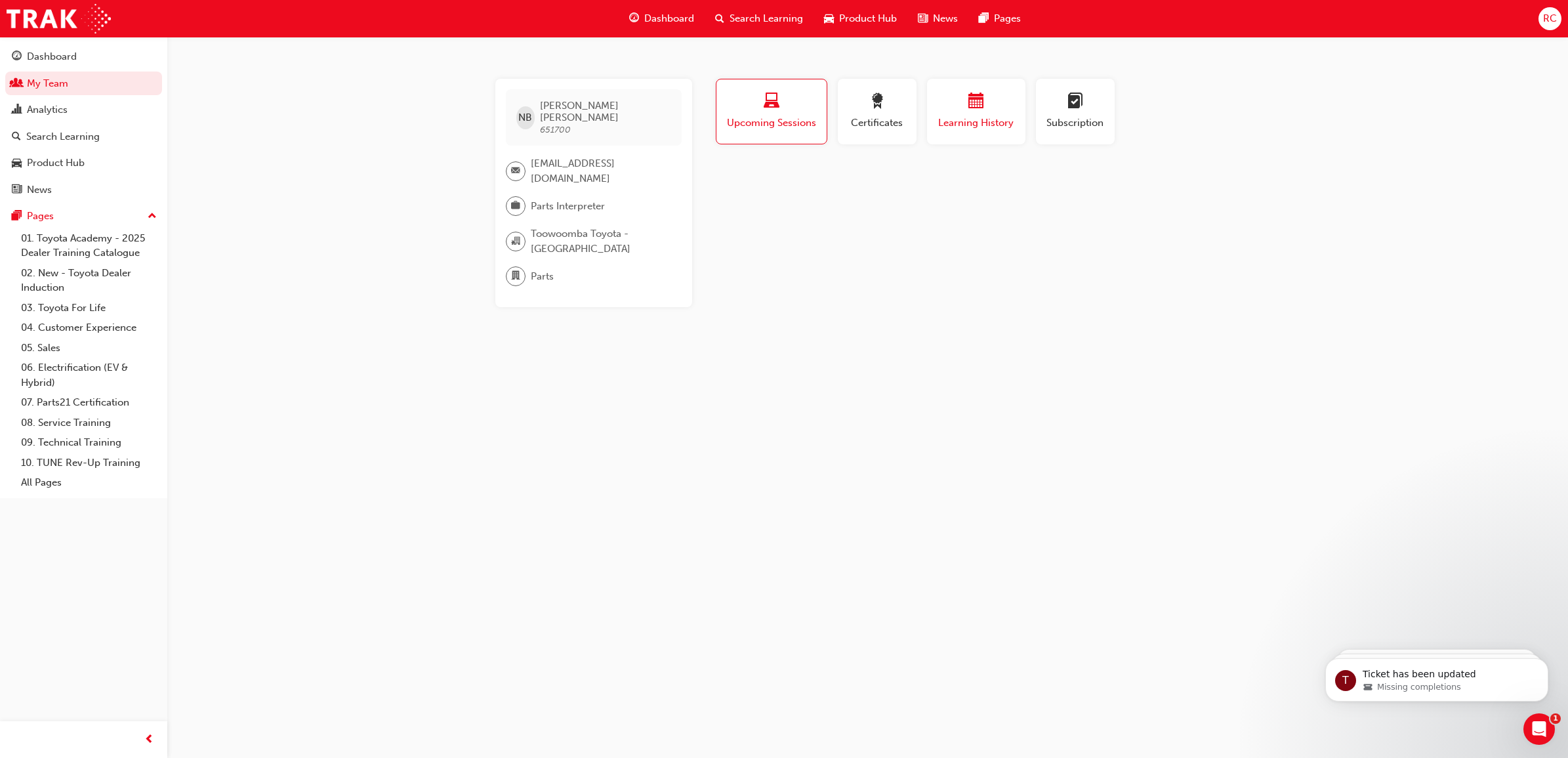
click at [979, 118] on span "Learning History" at bounding box center [976, 123] width 79 height 15
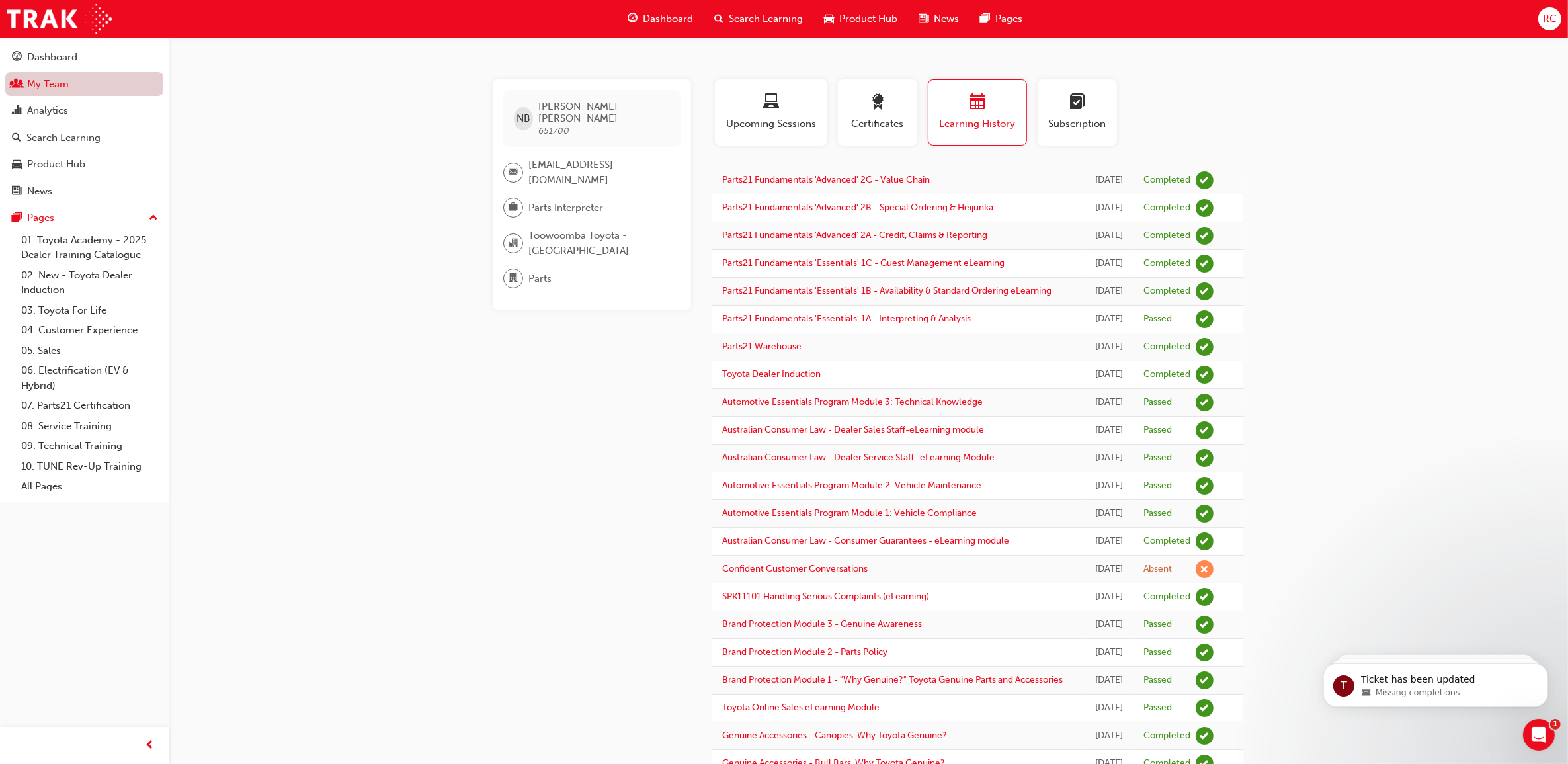
click at [49, 80] on link "My Team" at bounding box center [84, 84] width 158 height 25
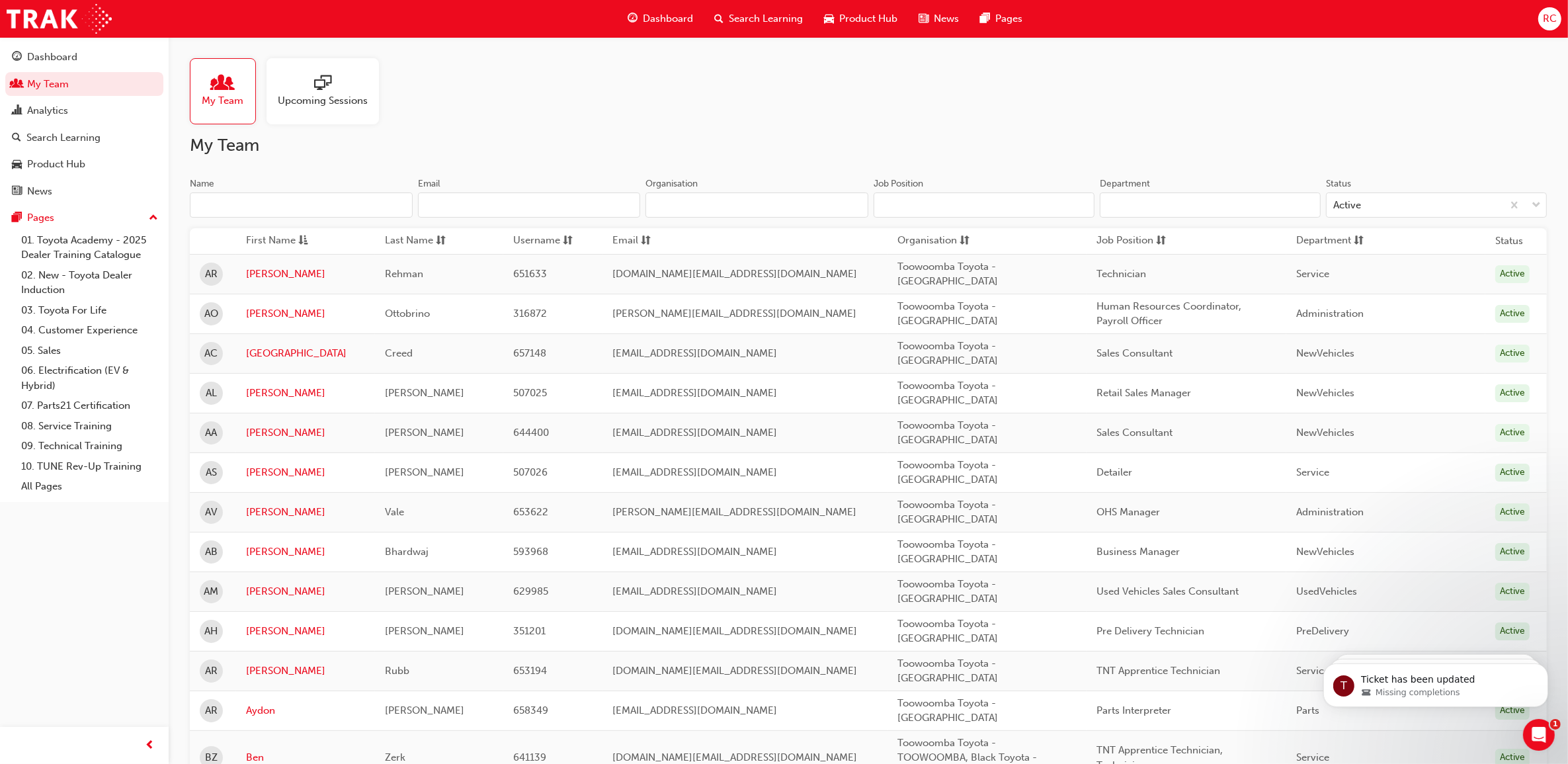
click at [265, 207] on input "Name" at bounding box center [301, 205] width 223 height 25
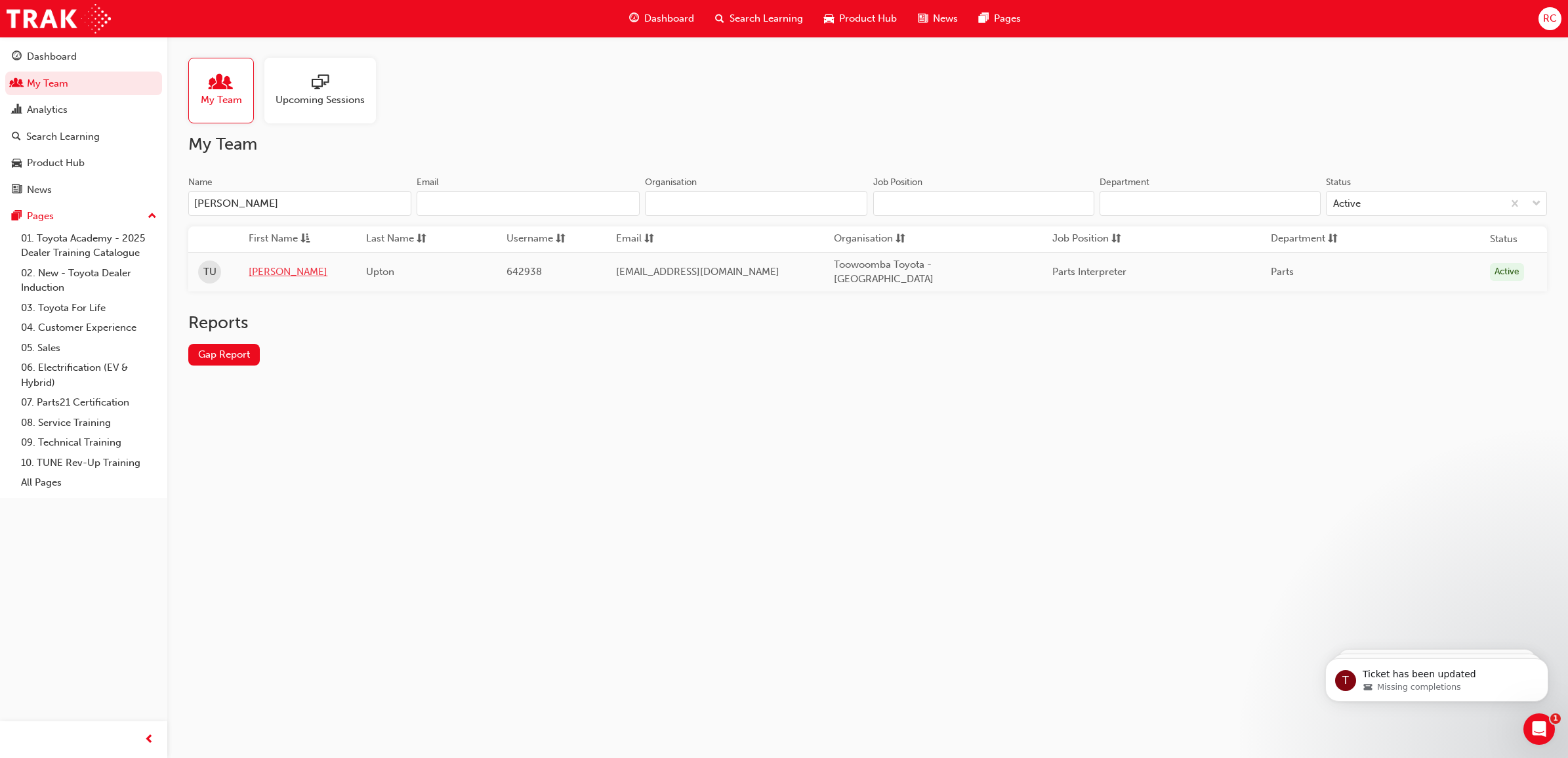
type input "[PERSON_NAME]"
click at [272, 272] on link "[PERSON_NAME]" at bounding box center [297, 272] width 98 height 15
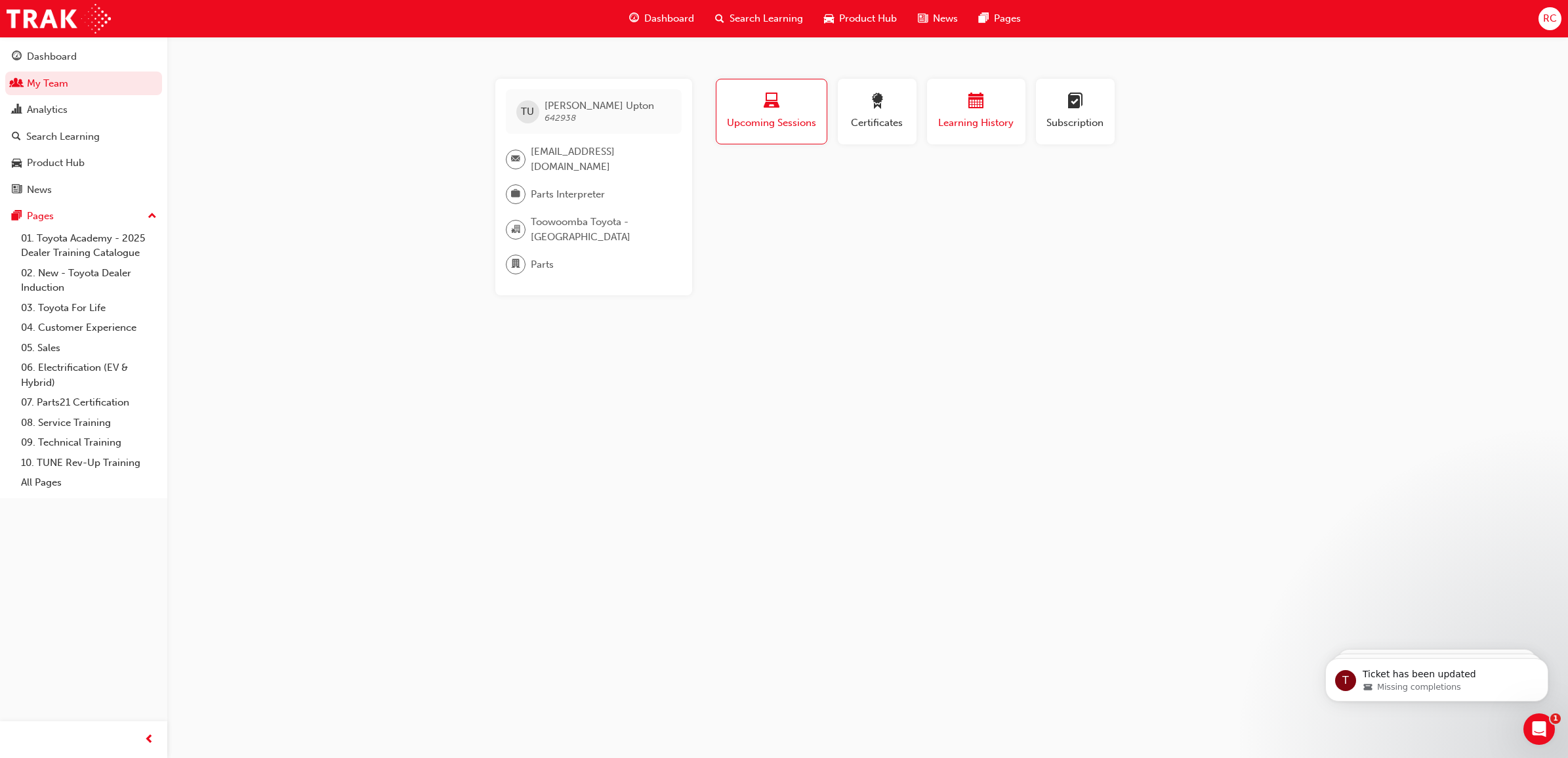
click at [955, 97] on div "button" at bounding box center [976, 103] width 79 height 21
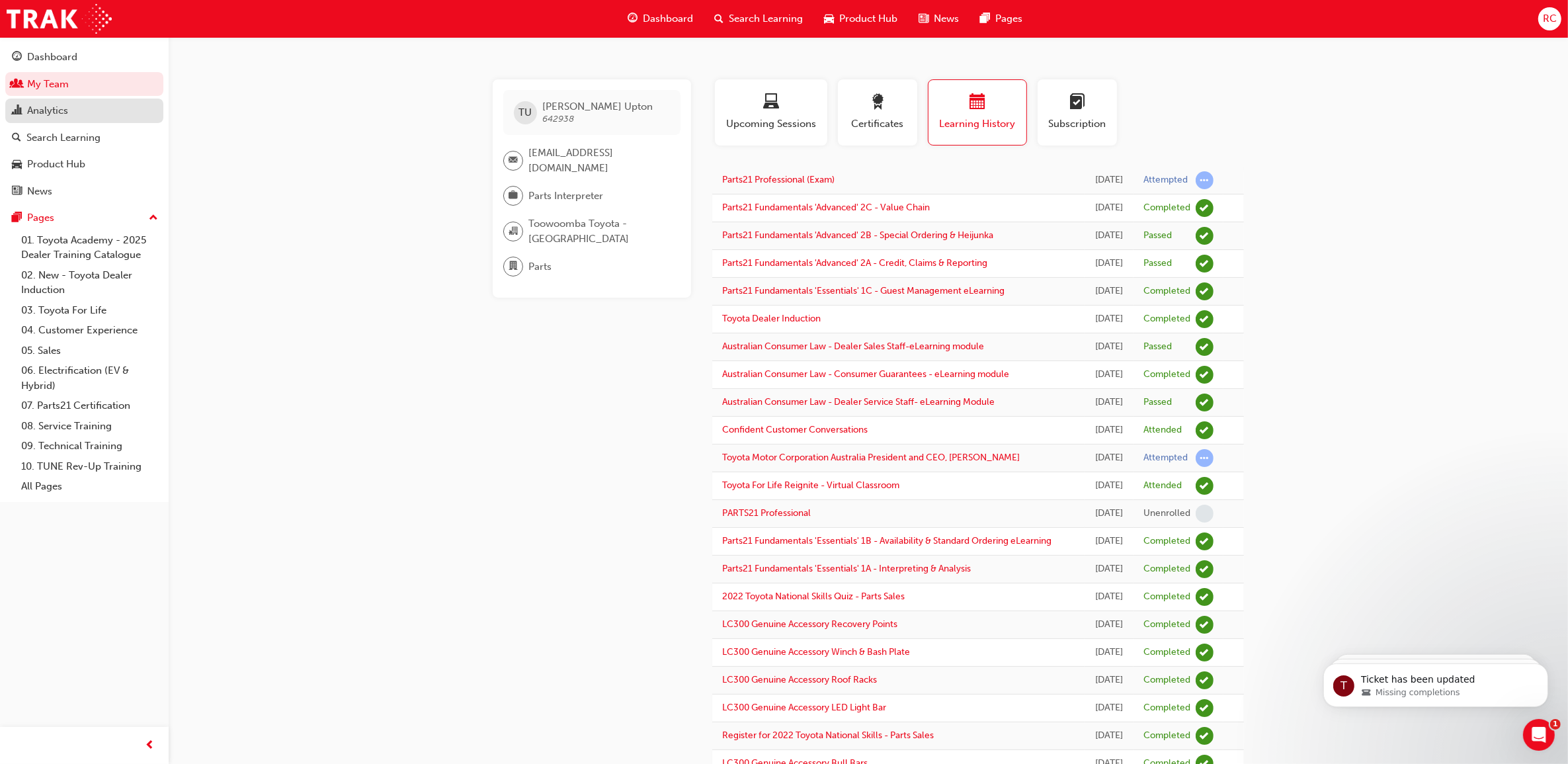
drag, startPoint x: 53, startPoint y: 85, endPoint x: 150, endPoint y: 100, distance: 98.2
click at [53, 85] on link "My Team" at bounding box center [84, 84] width 158 height 25
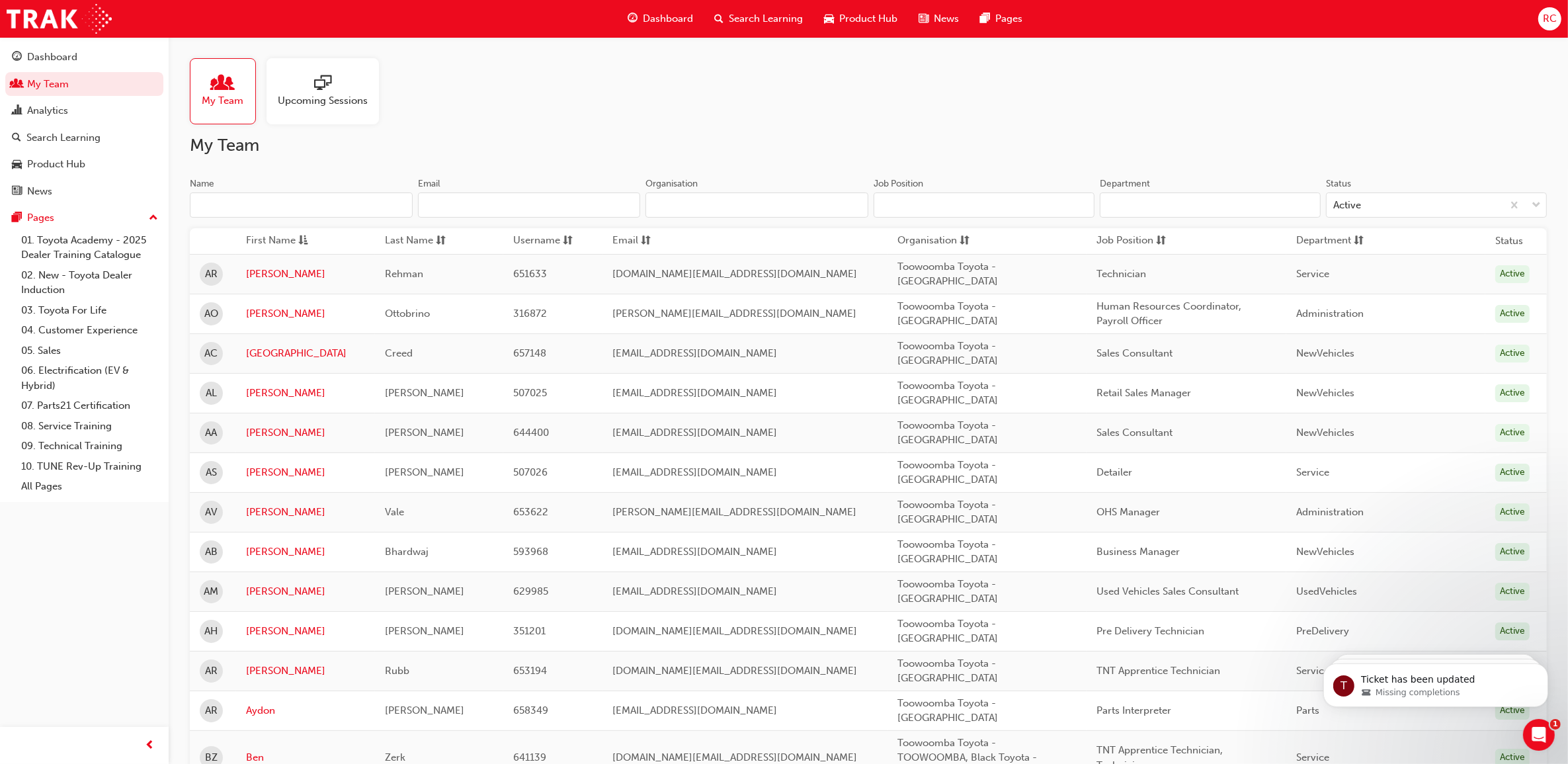
click at [293, 206] on input "Name" at bounding box center [301, 205] width 223 height 25
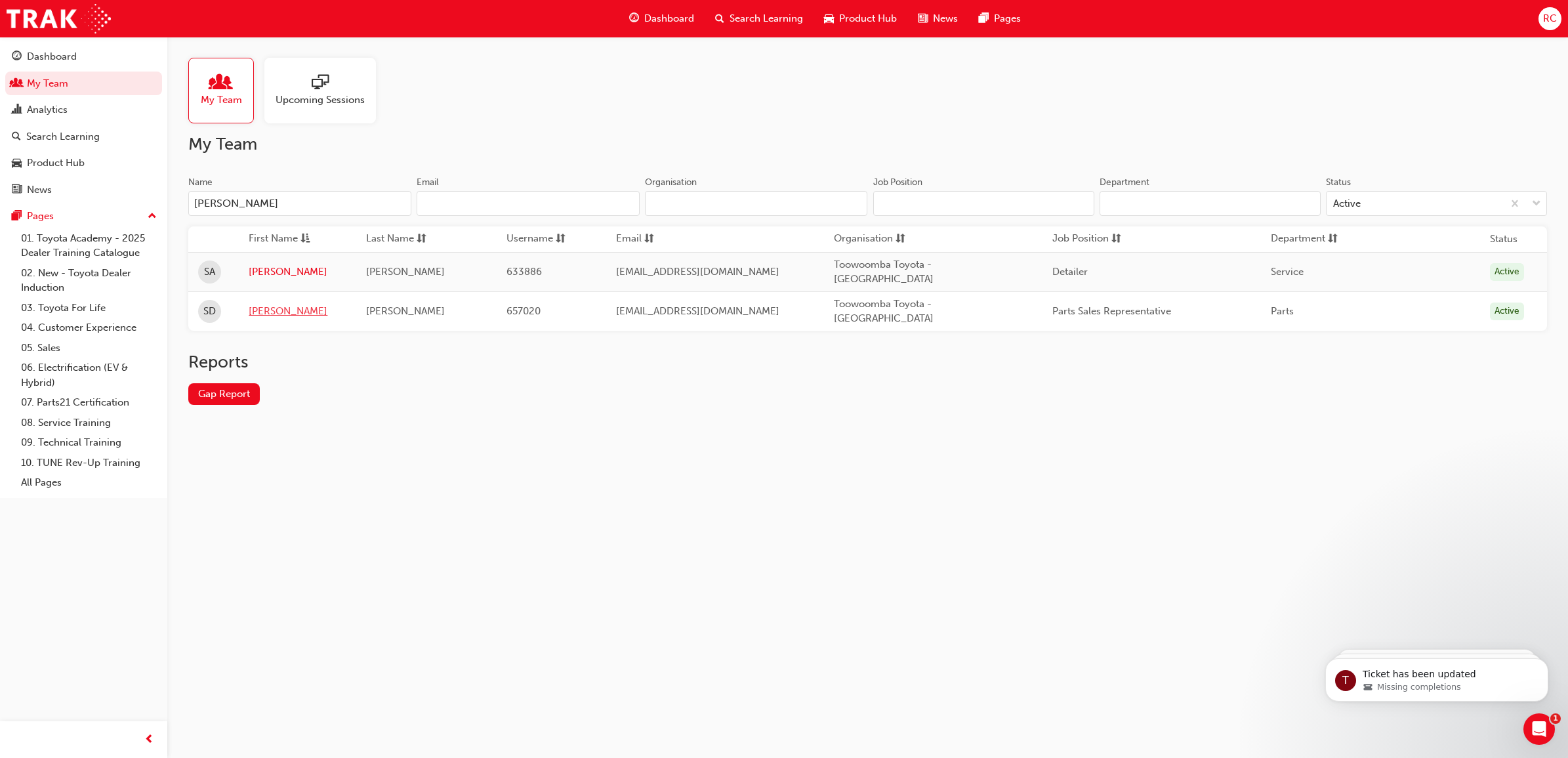
type input "[PERSON_NAME]"
click at [267, 319] on link "[PERSON_NAME]" at bounding box center [297, 311] width 98 height 15
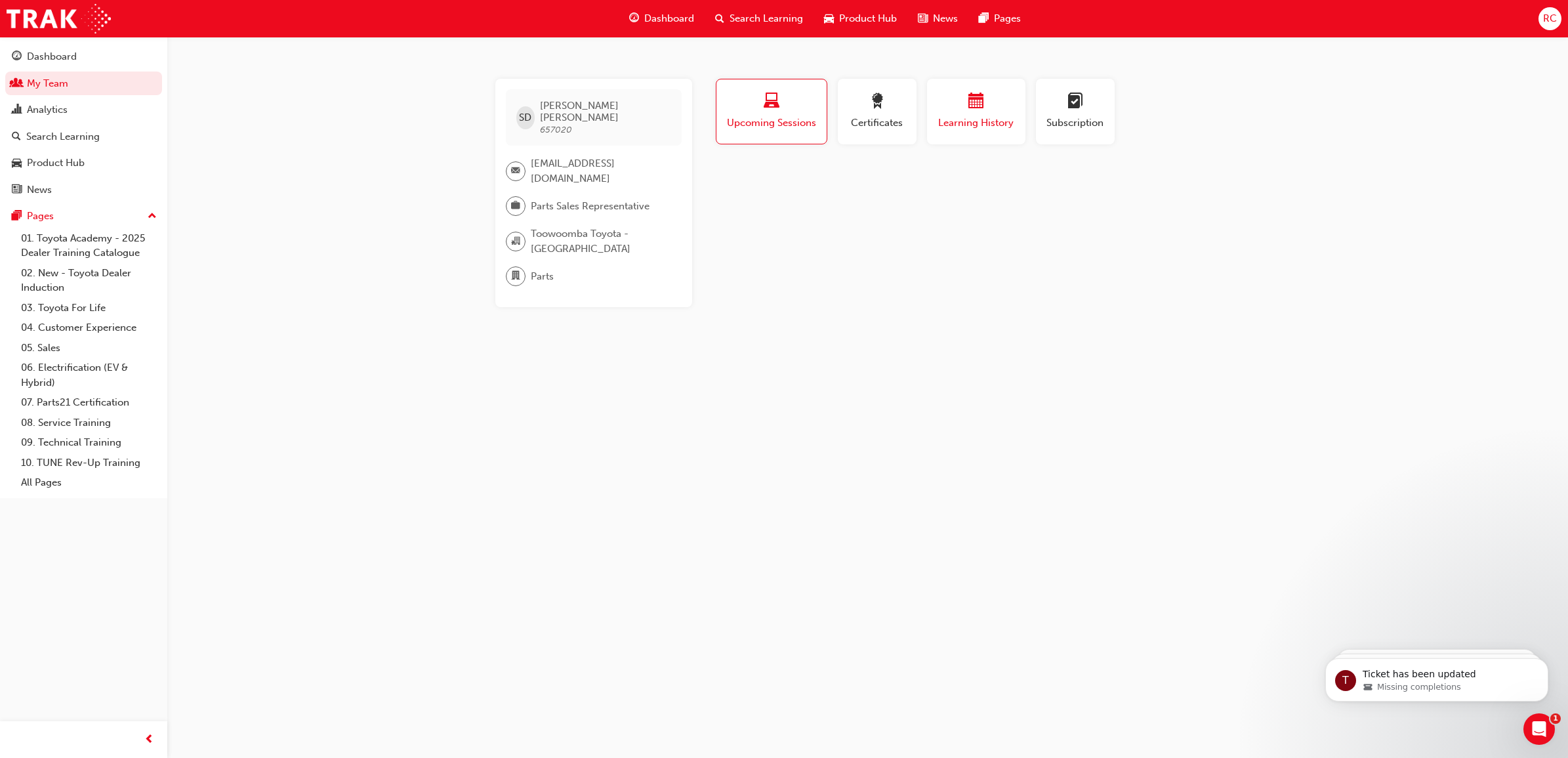
click at [978, 111] on div "button" at bounding box center [976, 103] width 79 height 21
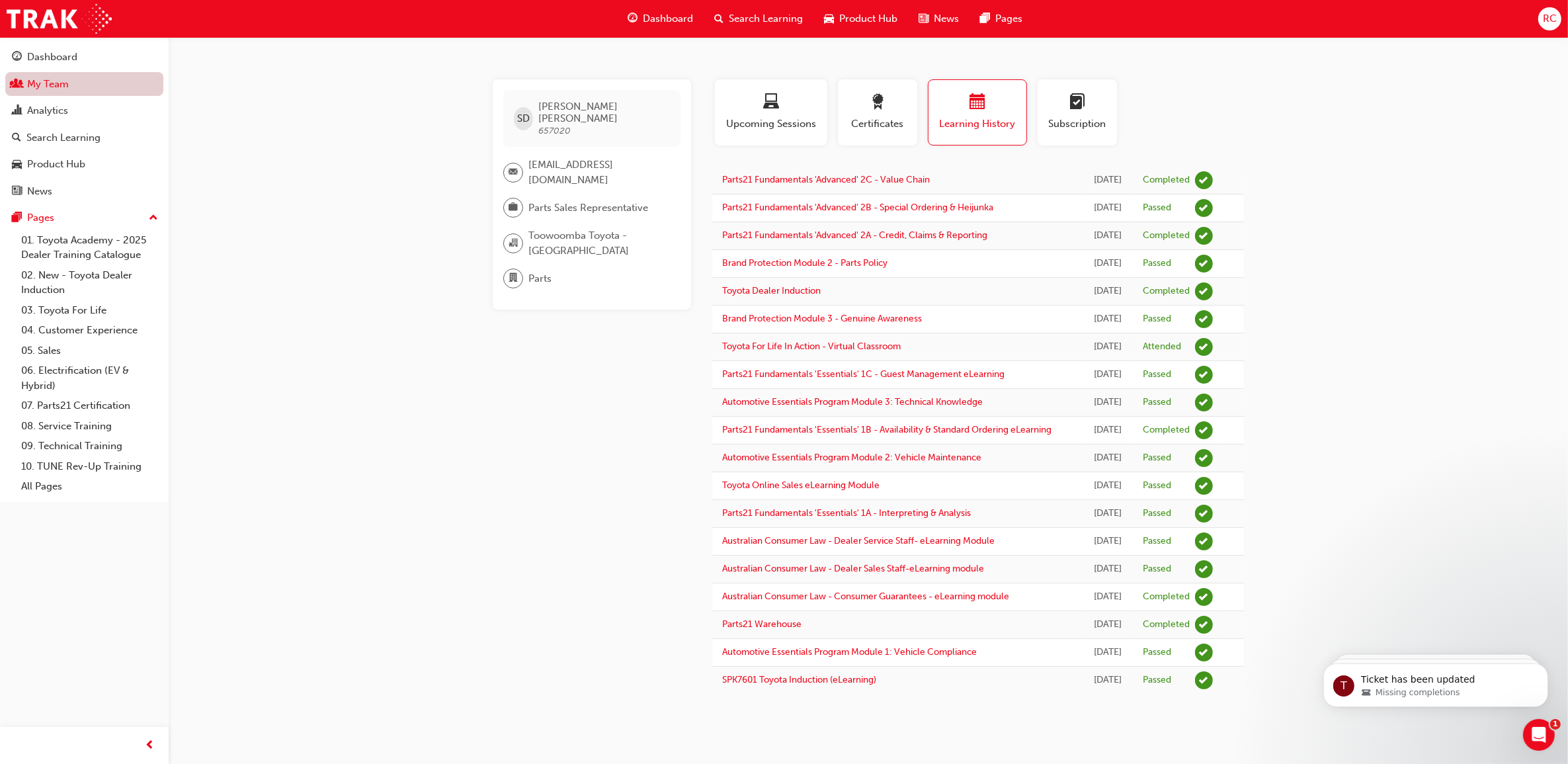
click at [53, 81] on link "My Team" at bounding box center [84, 84] width 158 height 25
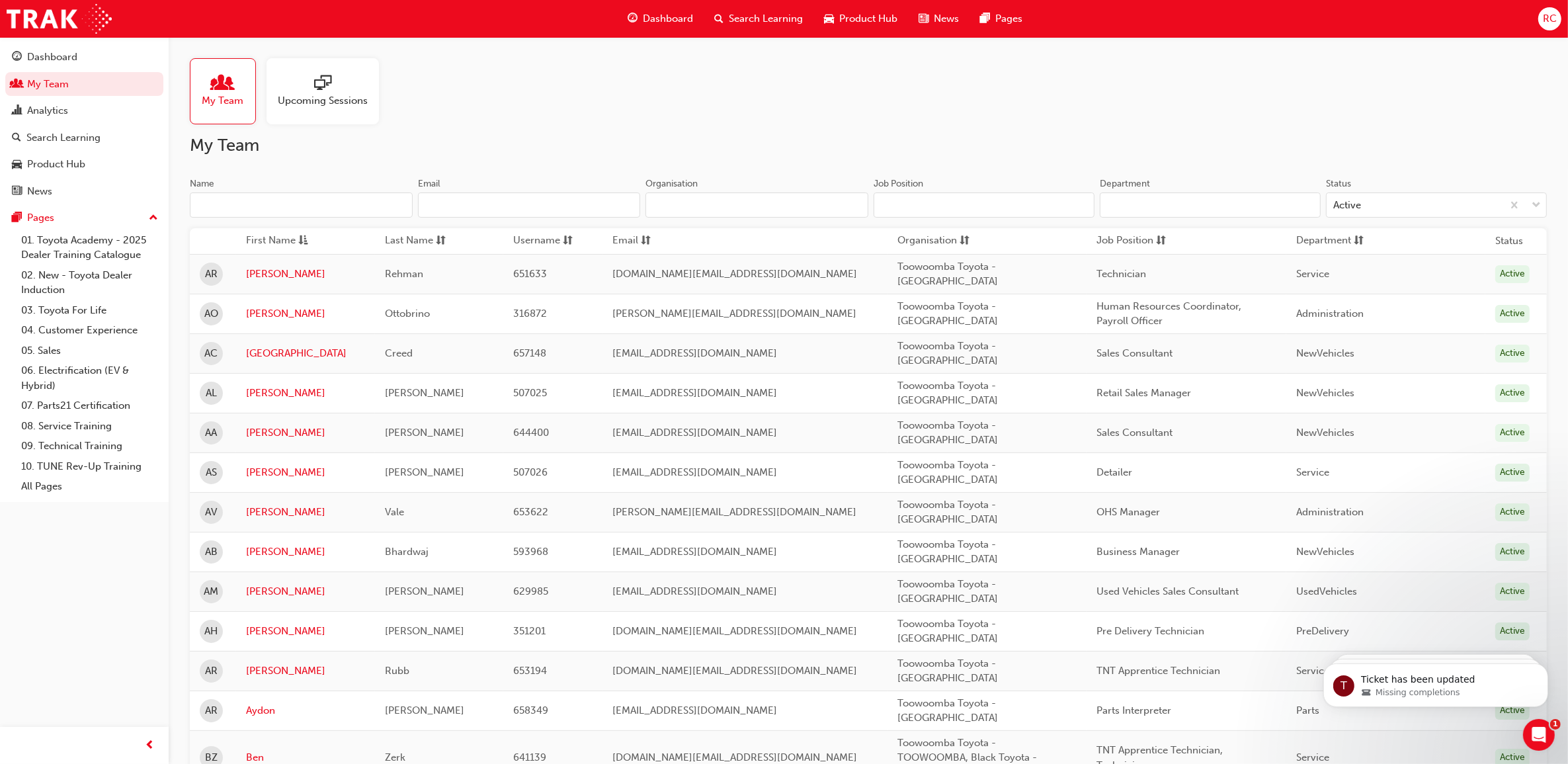
click at [271, 205] on input "Name" at bounding box center [301, 205] width 223 height 25
click at [261, 711] on link "Aydon" at bounding box center [305, 711] width 119 height 15
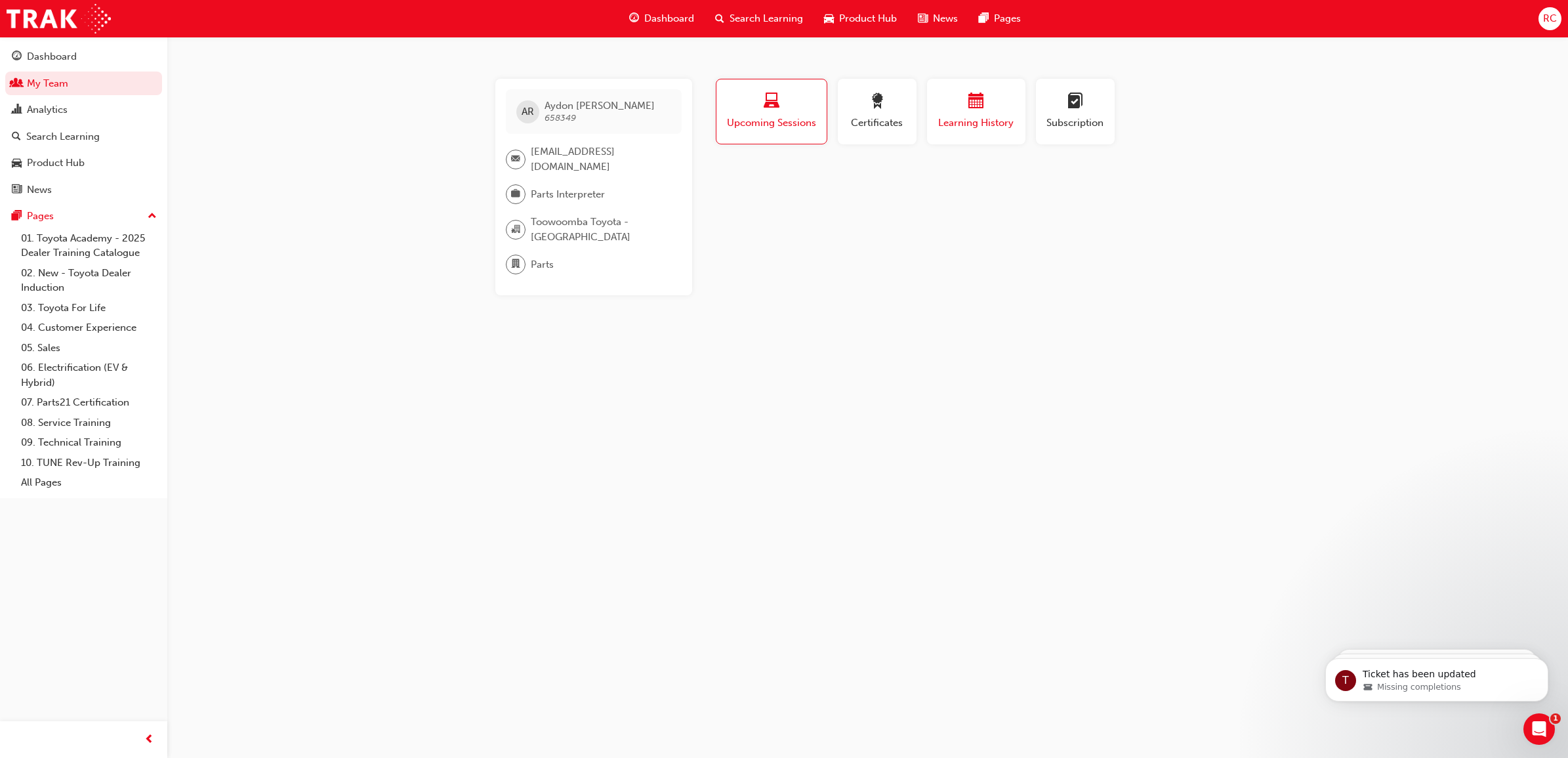
click at [949, 120] on span "Learning History" at bounding box center [976, 123] width 79 height 15
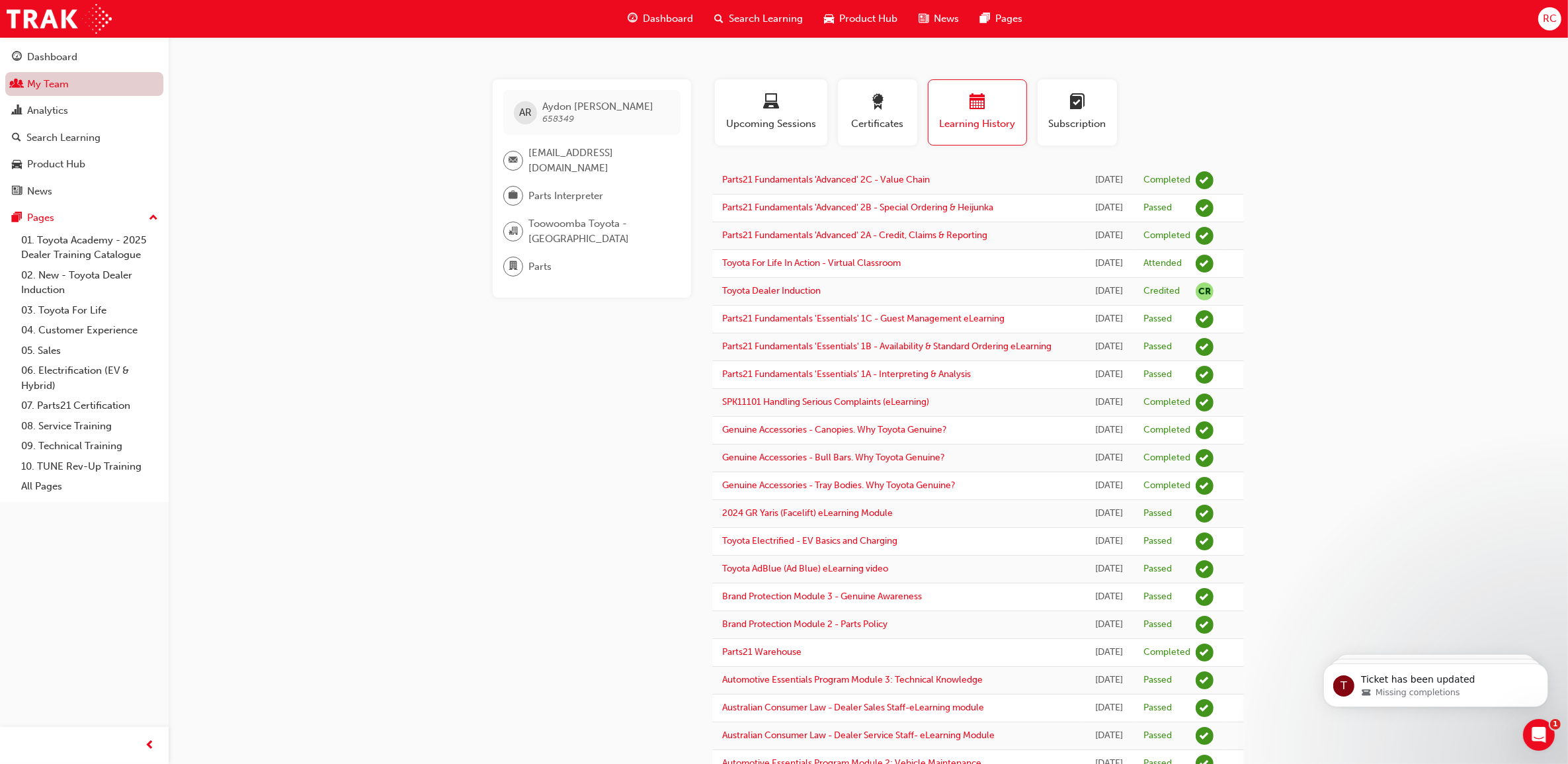
drag, startPoint x: 49, startPoint y: 85, endPoint x: 142, endPoint y: 87, distance: 93.0
click at [51, 83] on link "My Team" at bounding box center [84, 84] width 158 height 25
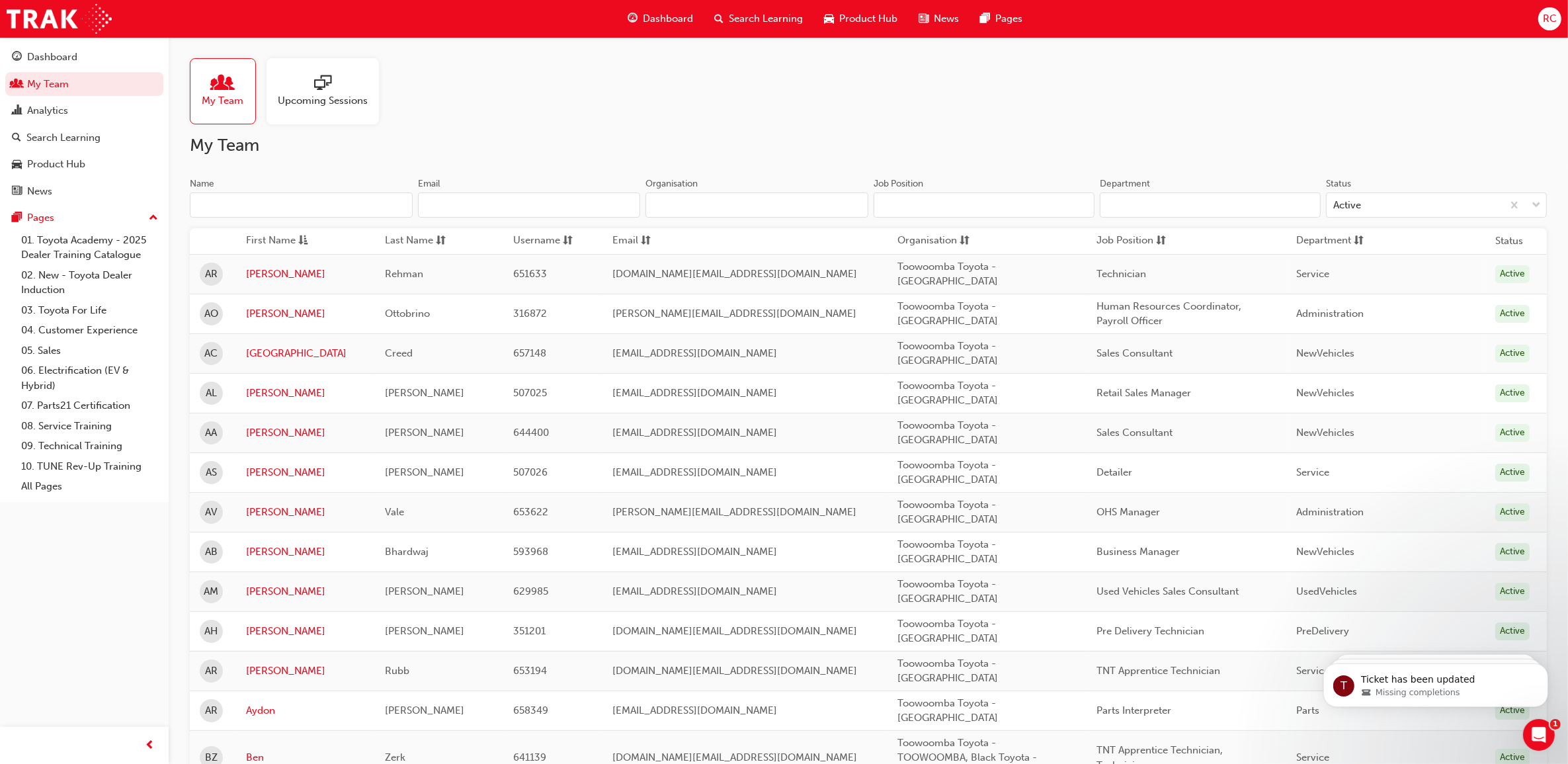
click at [285, 206] on input "Name" at bounding box center [301, 205] width 223 height 25
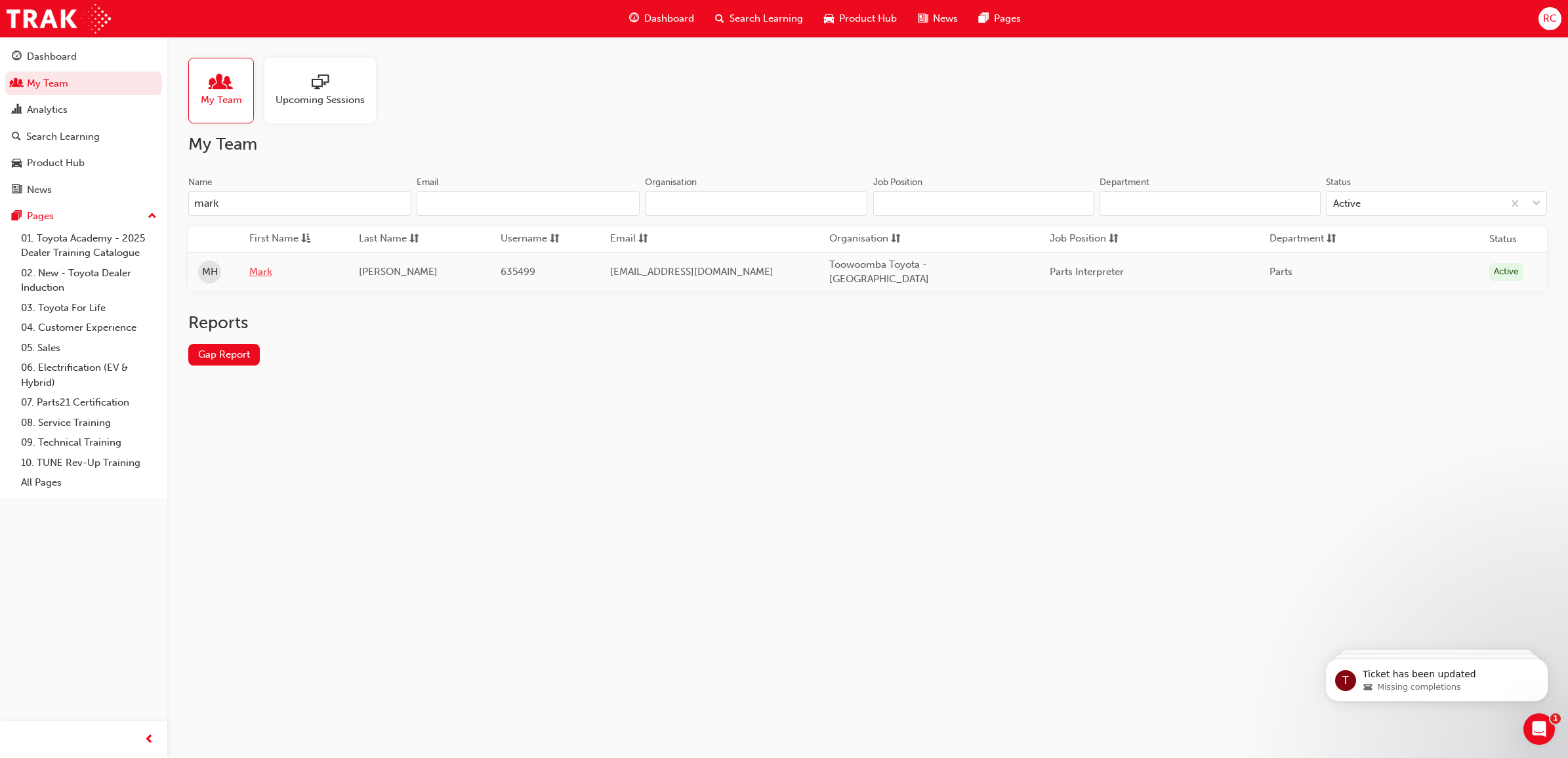
type input "mark"
click at [264, 269] on link "Mark" at bounding box center [294, 272] width 91 height 15
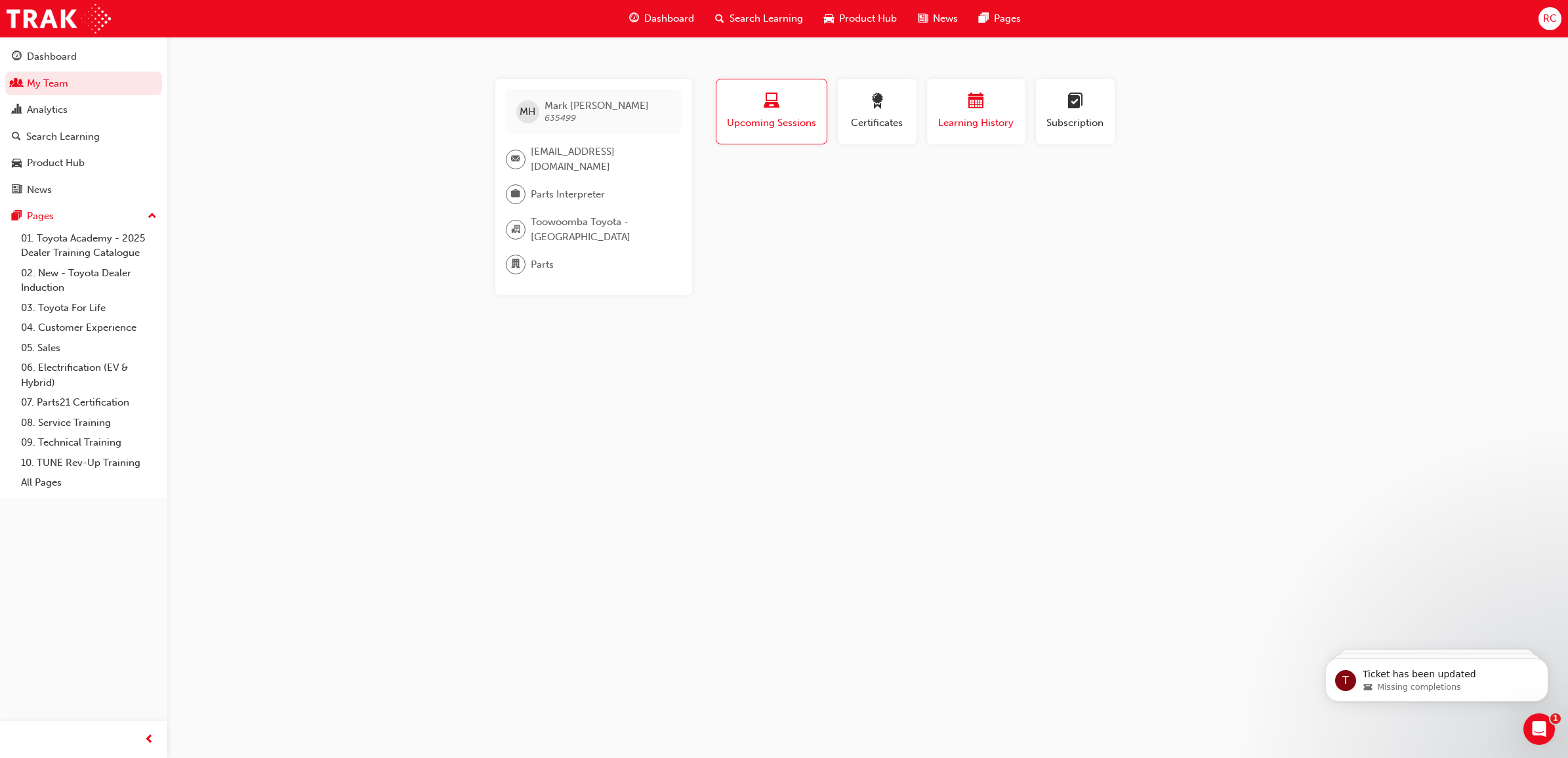
click at [996, 119] on span "Learning History" at bounding box center [976, 123] width 79 height 15
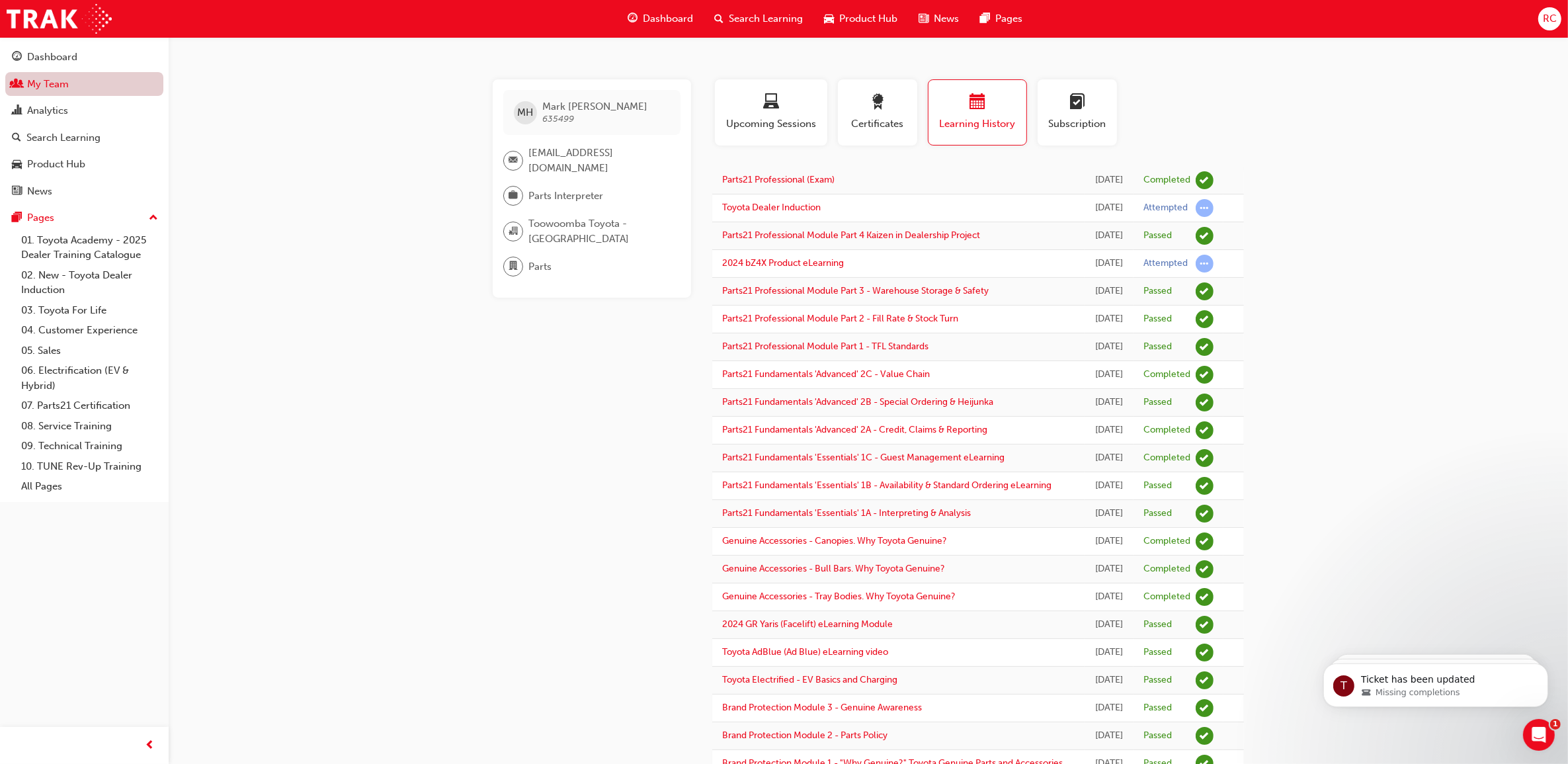
drag, startPoint x: 116, startPoint y: 74, endPoint x: 160, endPoint y: 79, distance: 44.3
click at [116, 74] on link "My Team" at bounding box center [84, 84] width 158 height 25
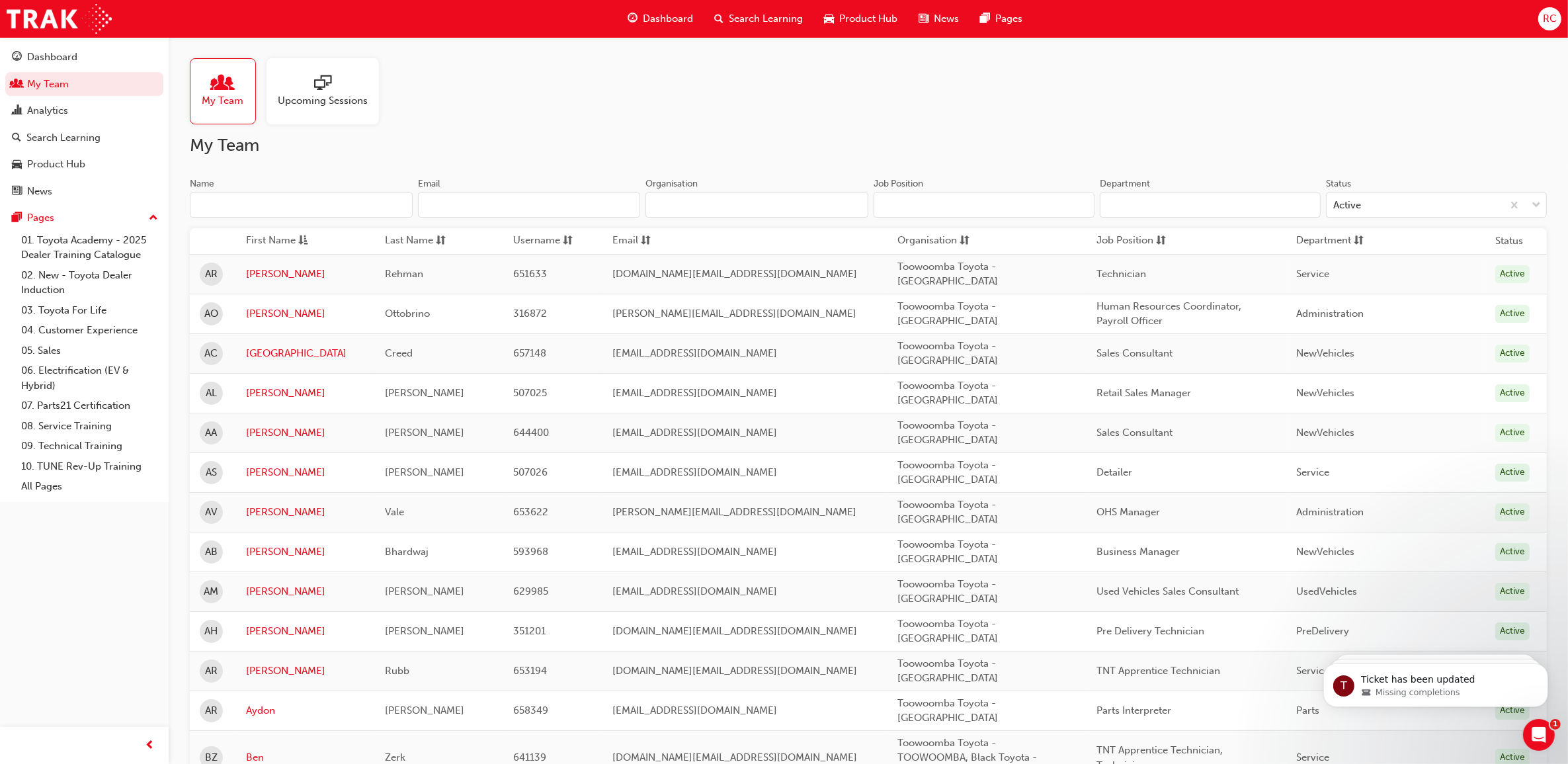
click at [288, 206] on input "Name" at bounding box center [301, 205] width 223 height 25
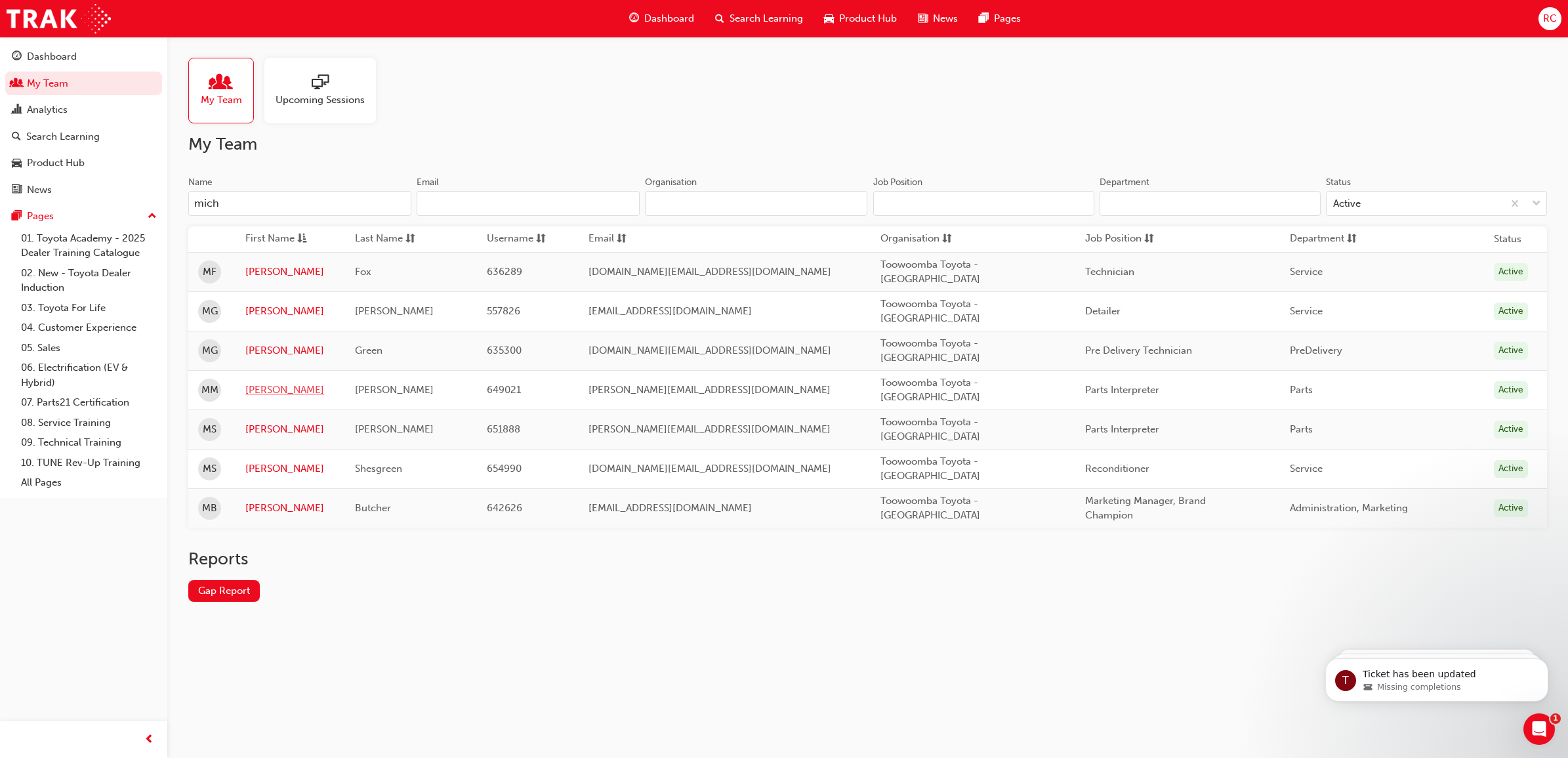
type input "mich"
click at [261, 387] on link "[PERSON_NAME]" at bounding box center [290, 390] width 90 height 15
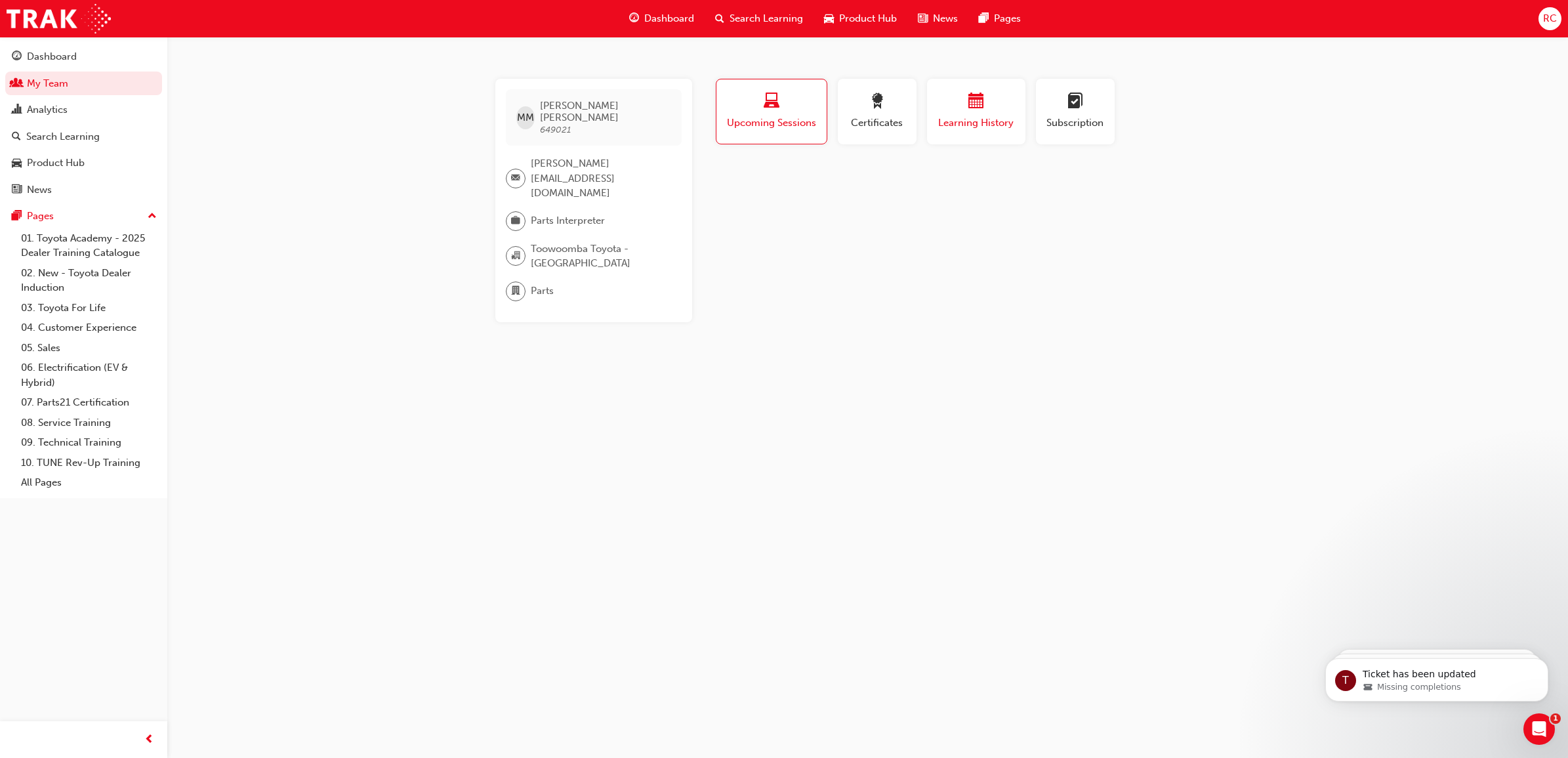
click at [948, 107] on div "button" at bounding box center [976, 103] width 79 height 21
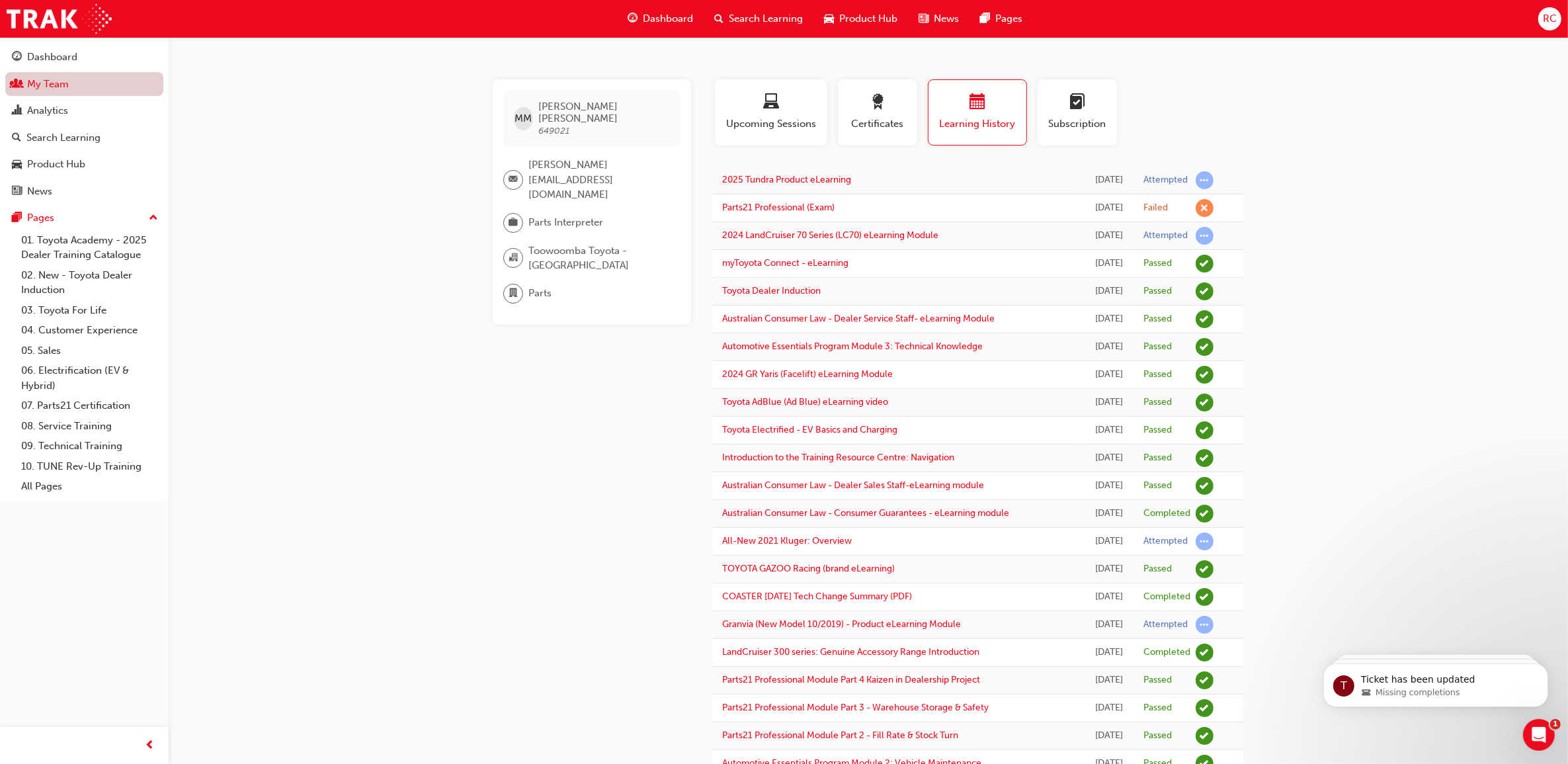
click at [33, 75] on link "My Team" at bounding box center [84, 84] width 158 height 25
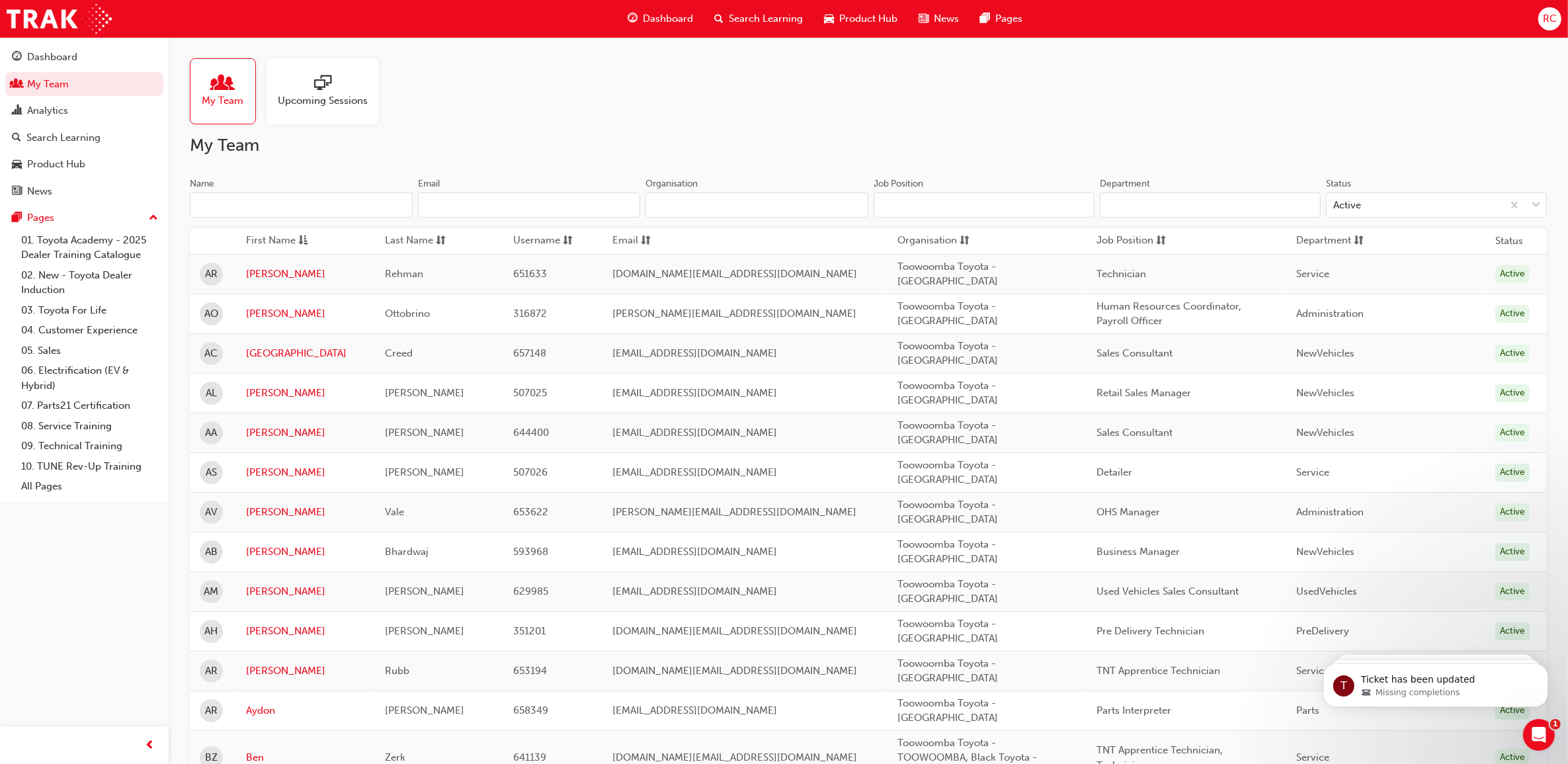
click at [256, 200] on input "Name" at bounding box center [301, 205] width 223 height 25
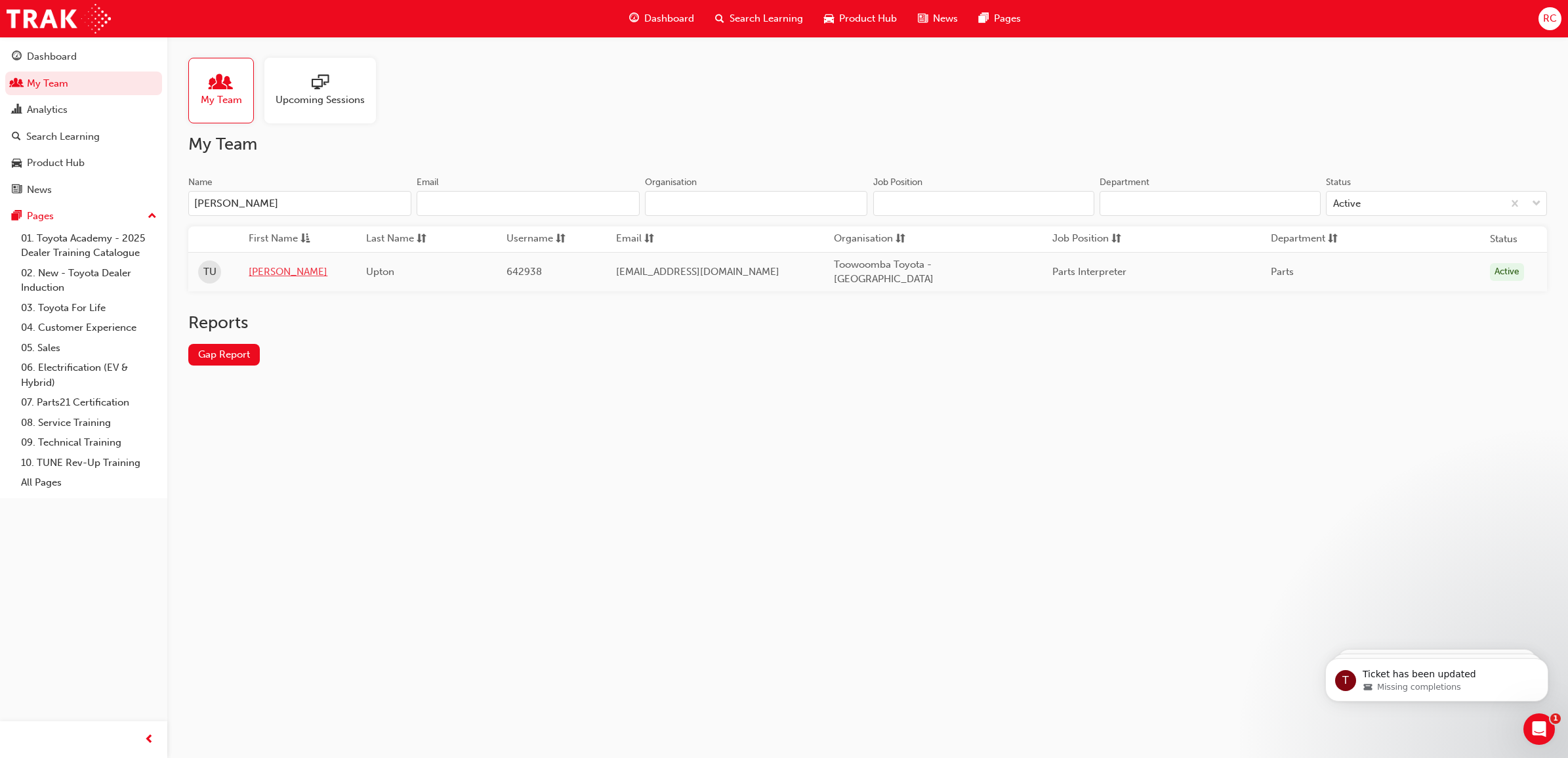
type input "[PERSON_NAME]"
click at [266, 267] on link "[PERSON_NAME]" at bounding box center [297, 272] width 98 height 15
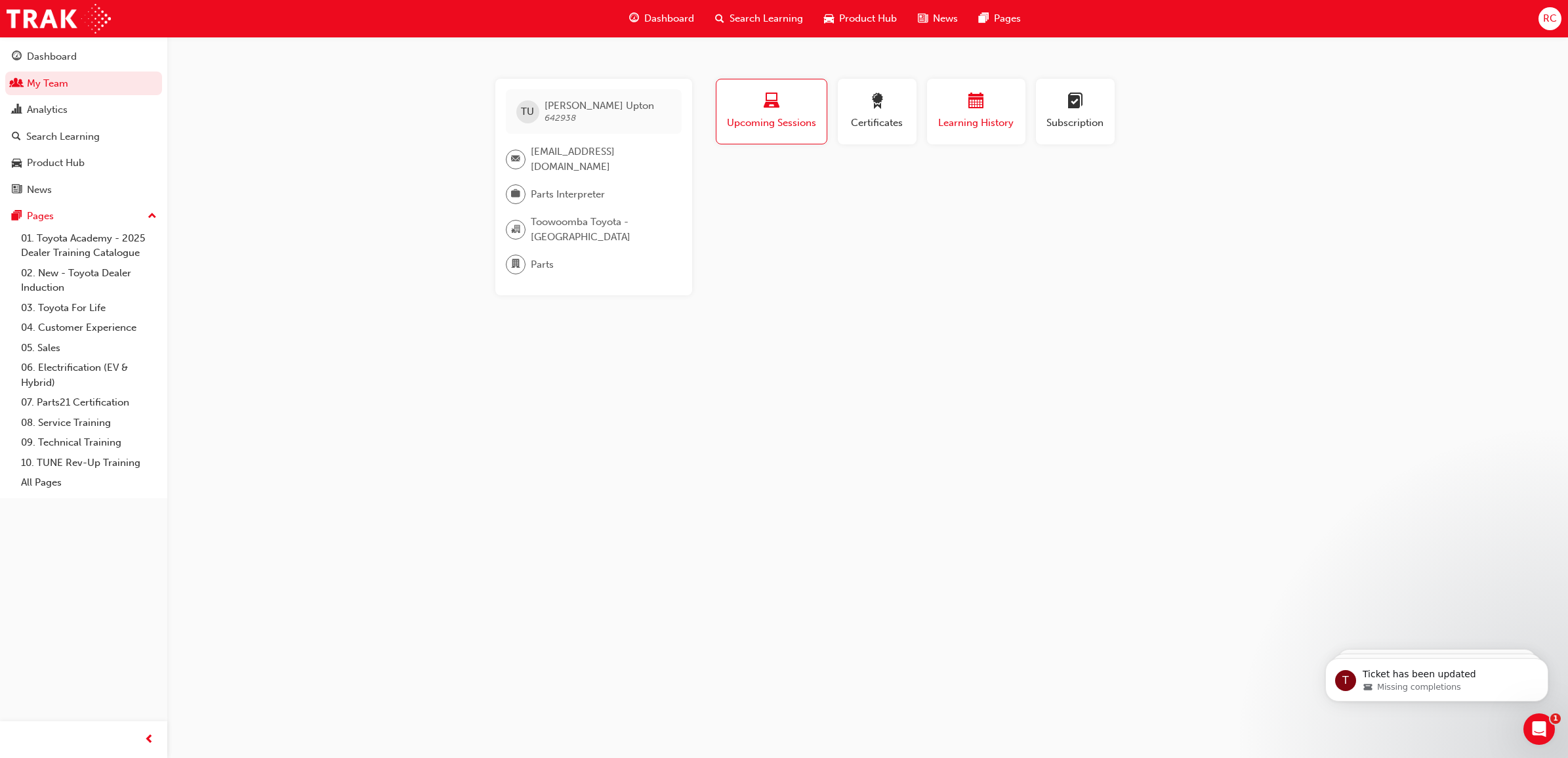
click at [979, 116] on span "Learning History" at bounding box center [976, 123] width 79 height 15
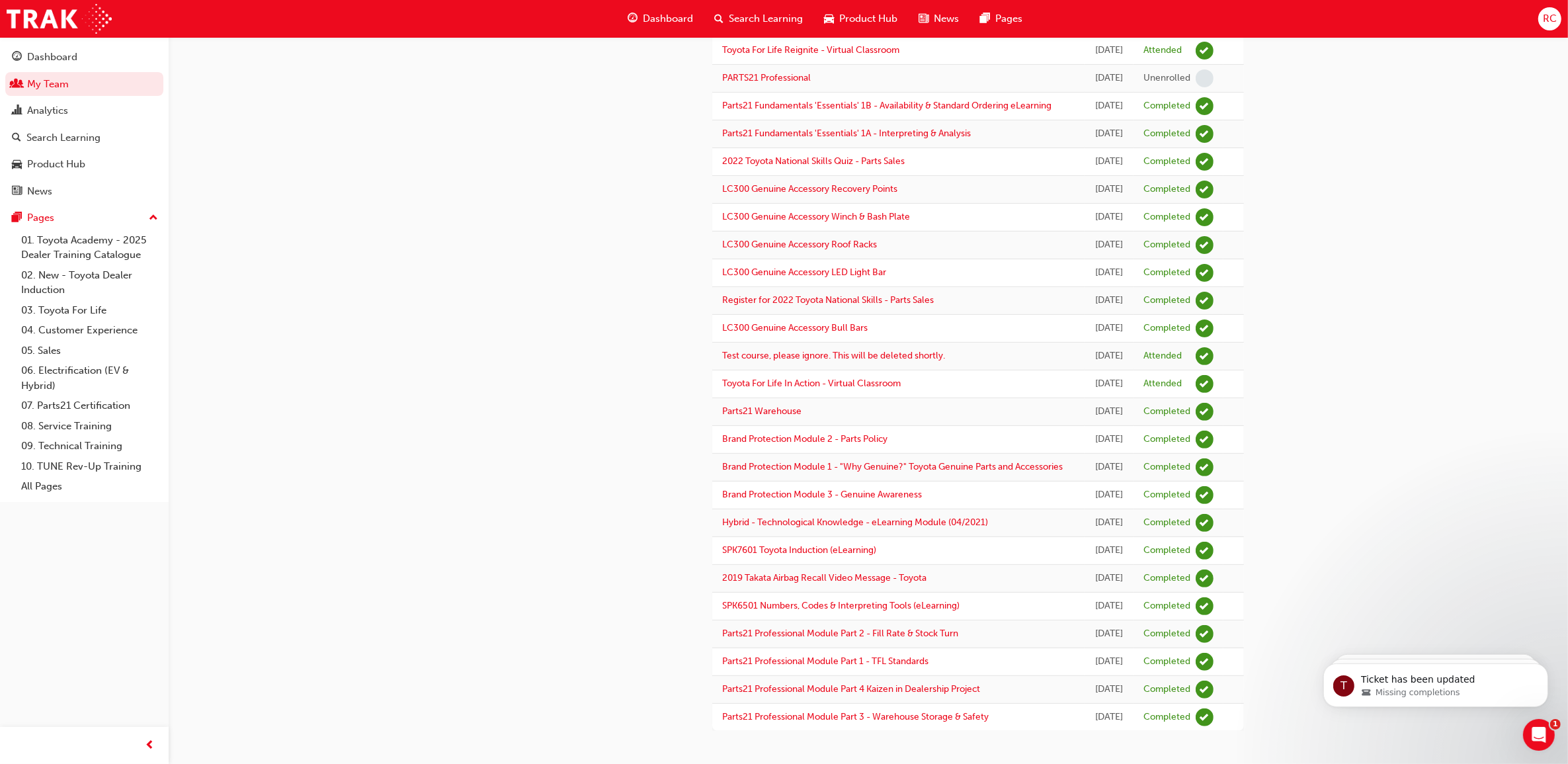
scroll to position [655, 0]
